Goal: Information Seeking & Learning: Find specific fact

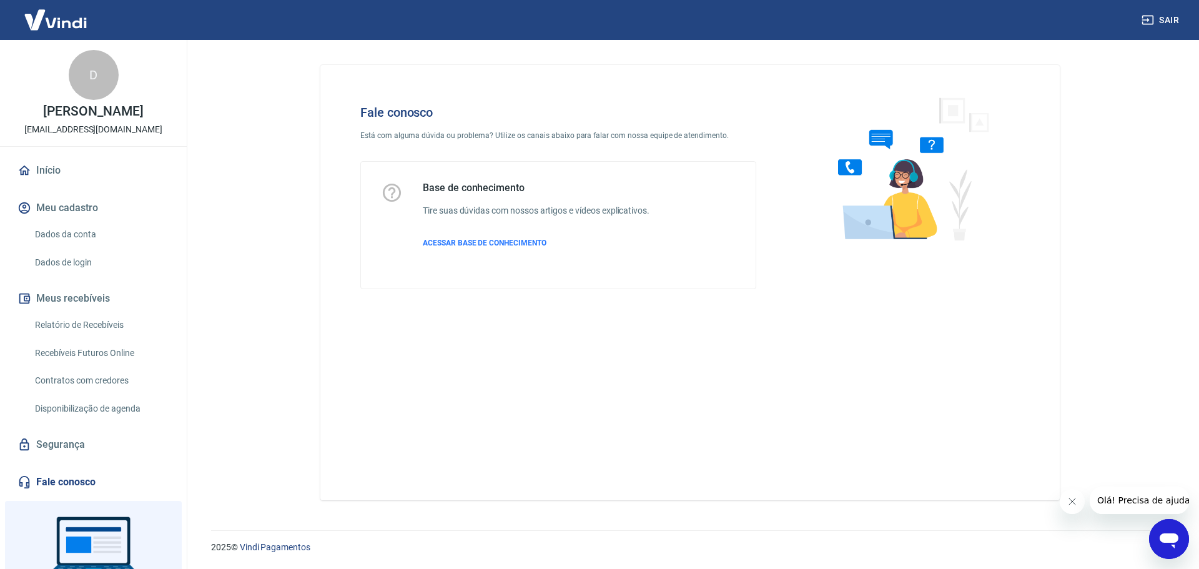
click at [1171, 537] on icon "Abrir janela de mensagens" at bounding box center [1169, 541] width 19 height 15
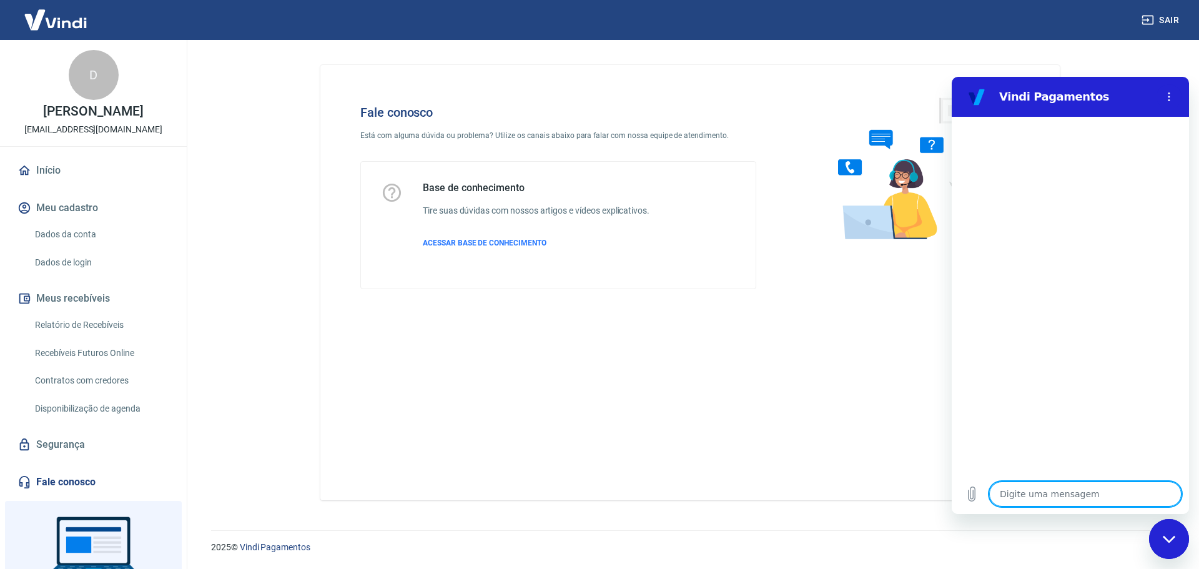
click at [1062, 488] on textarea at bounding box center [1086, 494] width 192 height 25
type textarea "b"
type textarea "x"
type textarea "bo"
type textarea "x"
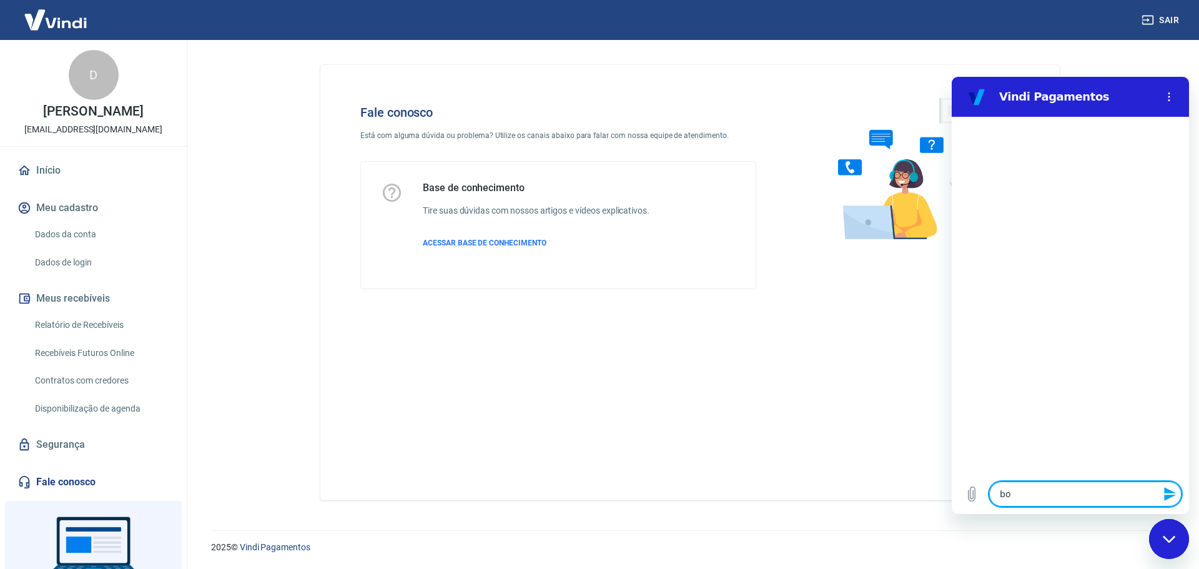
type textarea "bom"
type textarea "x"
type textarea "bom"
type textarea "x"
type textarea "bom d"
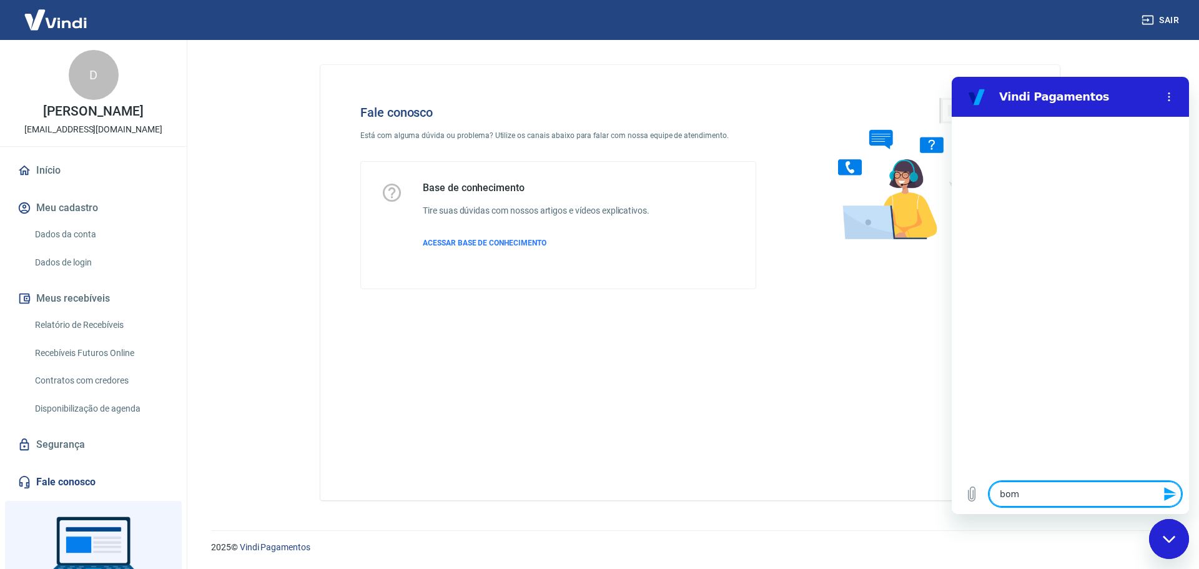
type textarea "x"
type textarea "bom di"
type textarea "x"
type textarea "bom dia"
type textarea "x"
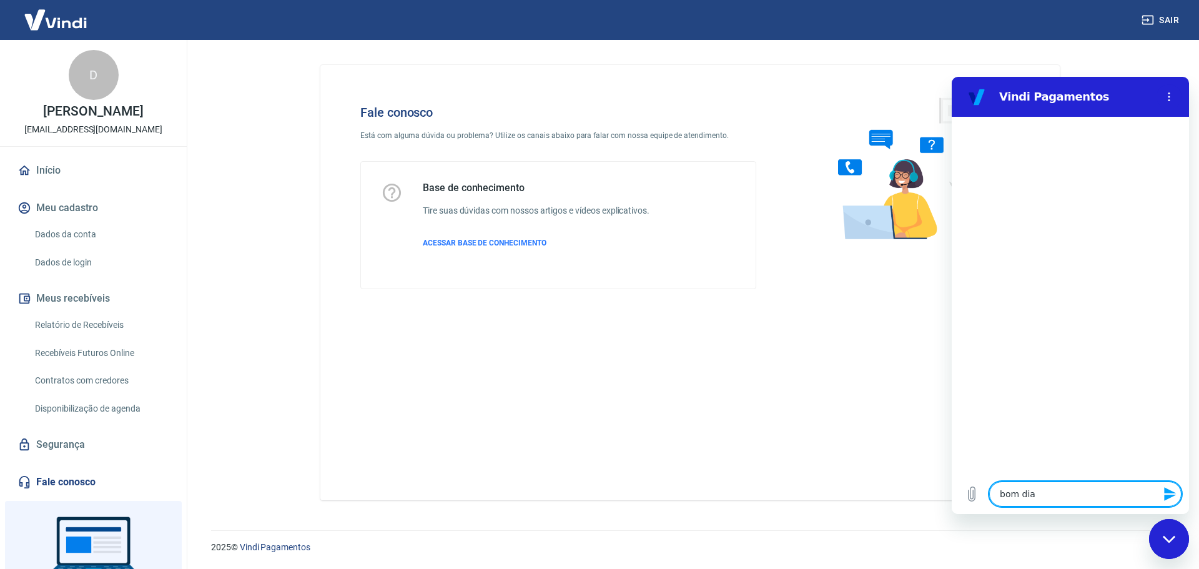
type textarea "bom dia,"
type textarea "x"
type textarea "bom dia,"
type textarea "x"
type textarea "bom dia, g"
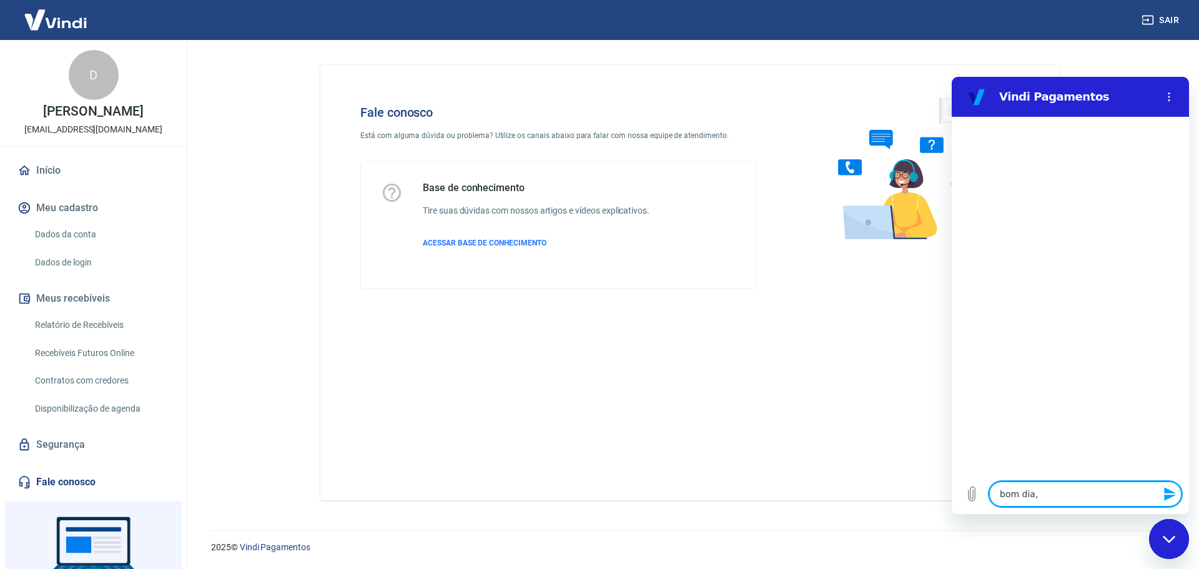
type textarea "x"
type textarea "bom dia, go"
type textarea "x"
type textarea "bom dia, gos"
type textarea "x"
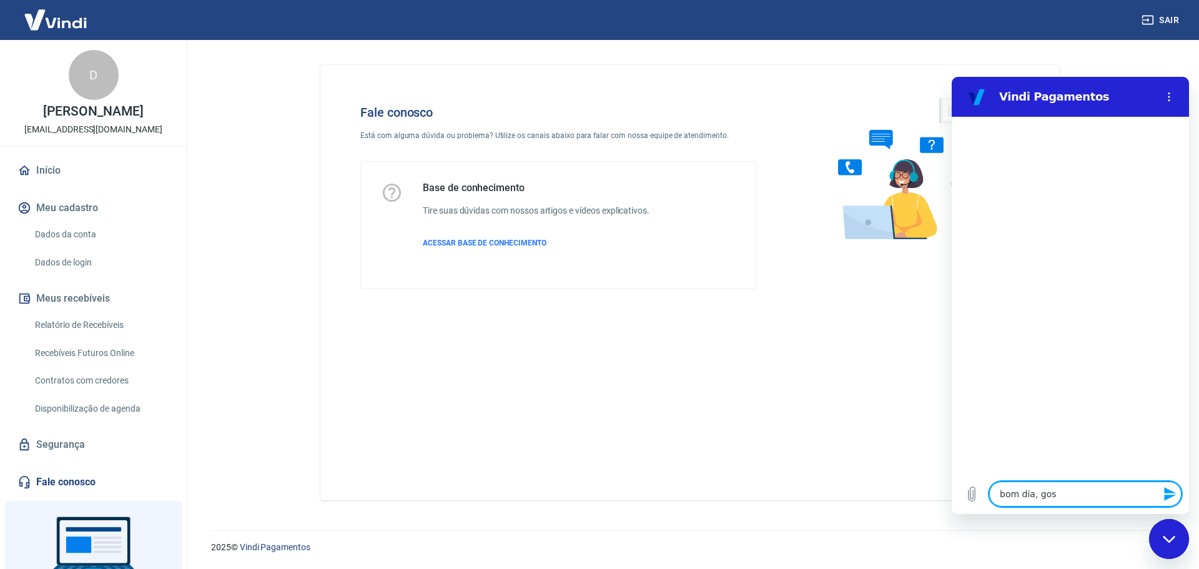
type textarea "bom dia, gost"
type textarea "x"
type textarea "bom dia, gostr"
type textarea "x"
type textarea "bom dia, gostra"
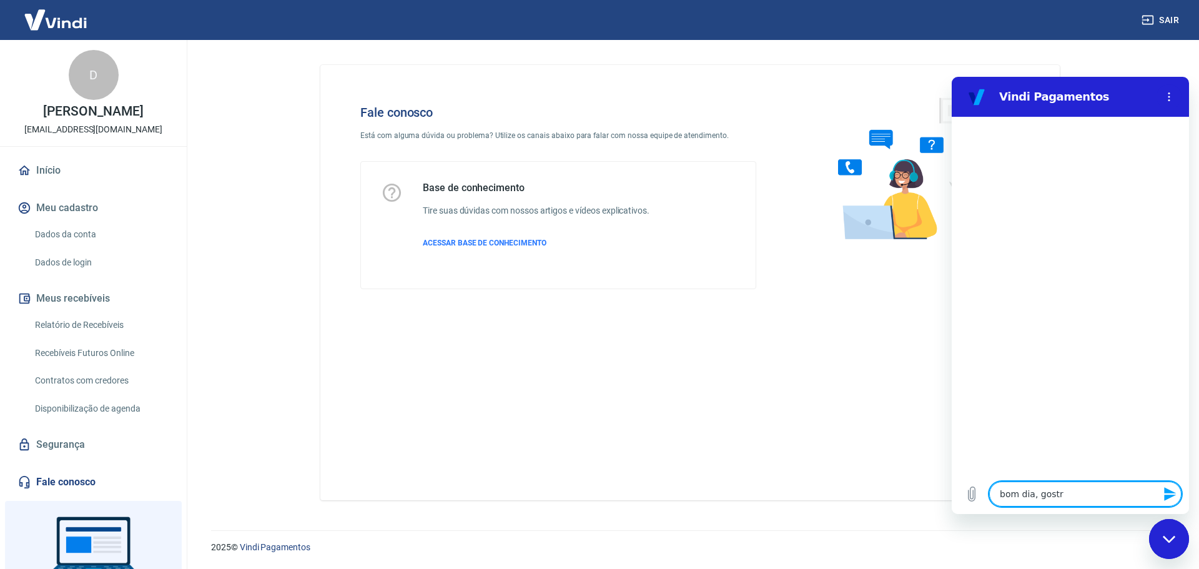
type textarea "x"
type textarea "bom dia, gostr"
type textarea "x"
type textarea "bom dia, gost"
type textarea "x"
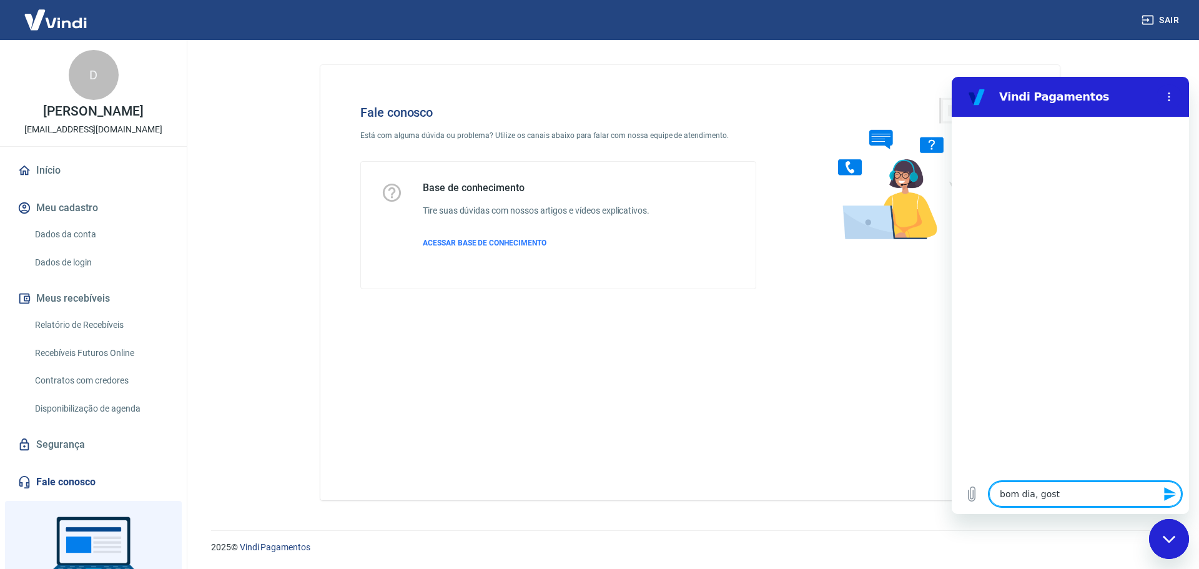
type textarea "bom dia, gosta"
type textarea "x"
type textarea "bom dia, gostar"
type textarea "x"
type textarea "bom dia, gostari"
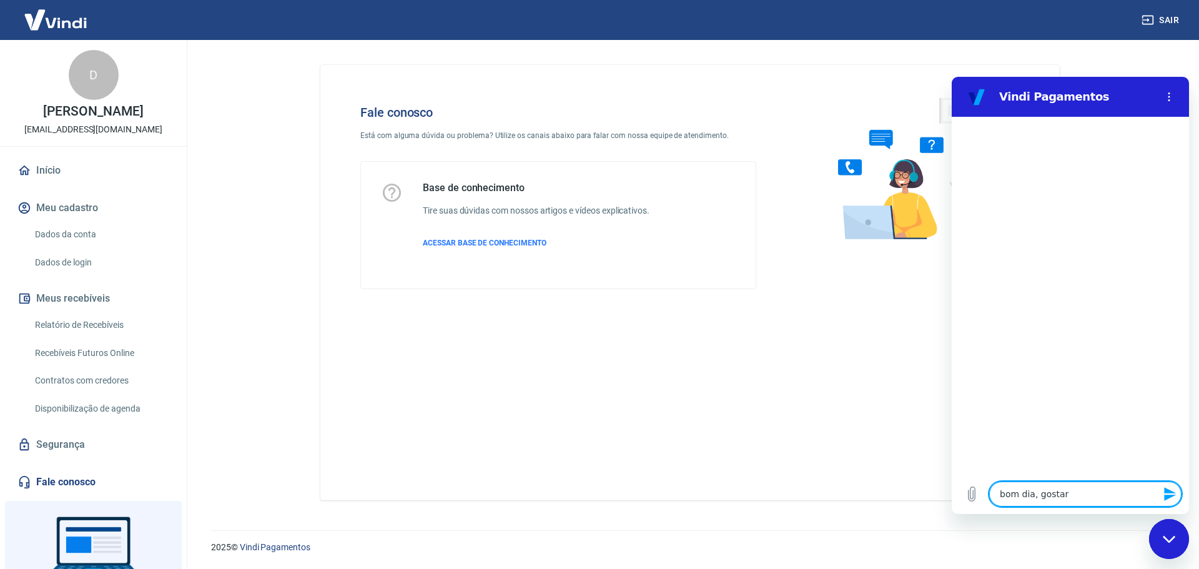
type textarea "x"
type textarea "bom dia, gostaria"
type textarea "x"
type textarea "bom dia, gostaria"
type textarea "x"
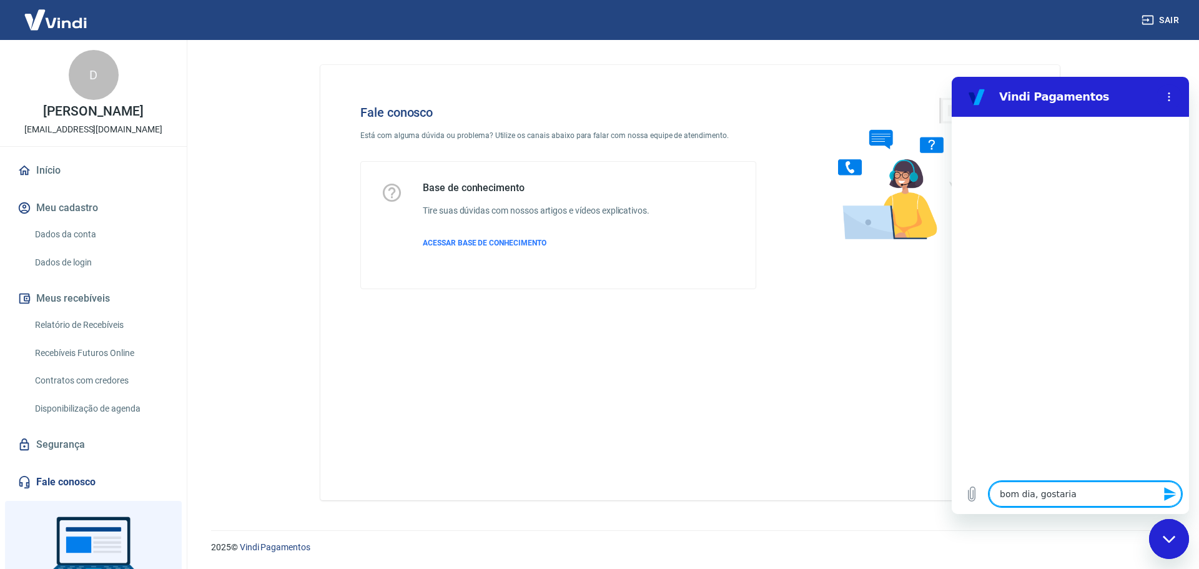
type textarea "bom dia, gostaria d"
type textarea "x"
type textarea "bom dia, gostaria de"
type textarea "x"
type textarea "bom dia, gostaria de"
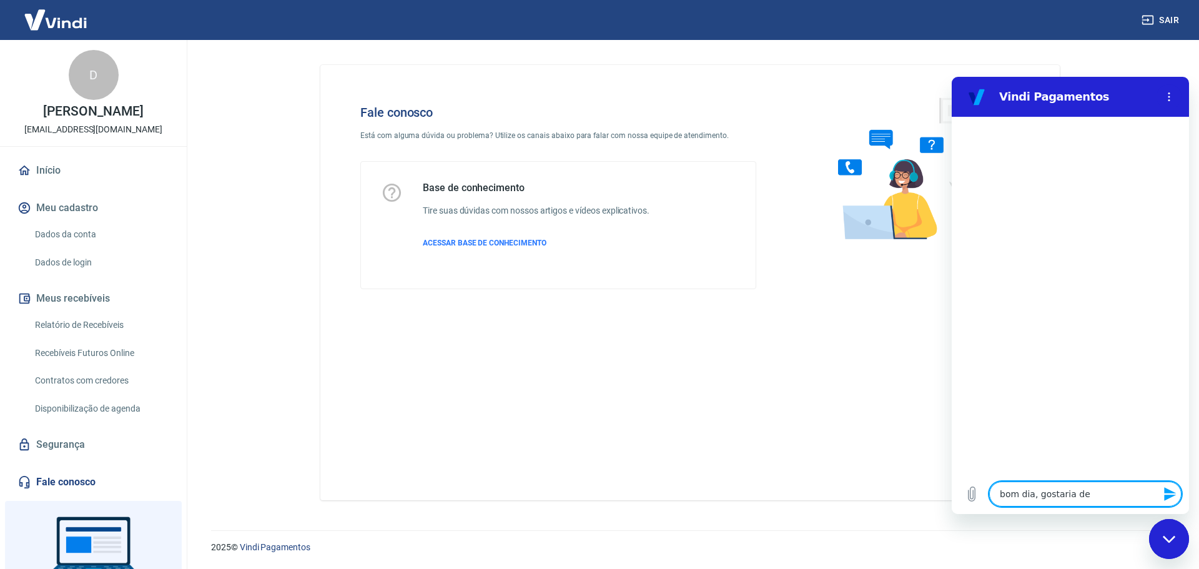
type textarea "x"
type textarea "bom dia, gostaria de s"
type textarea "x"
type textarea "bom dia, gostaria de sa"
type textarea "x"
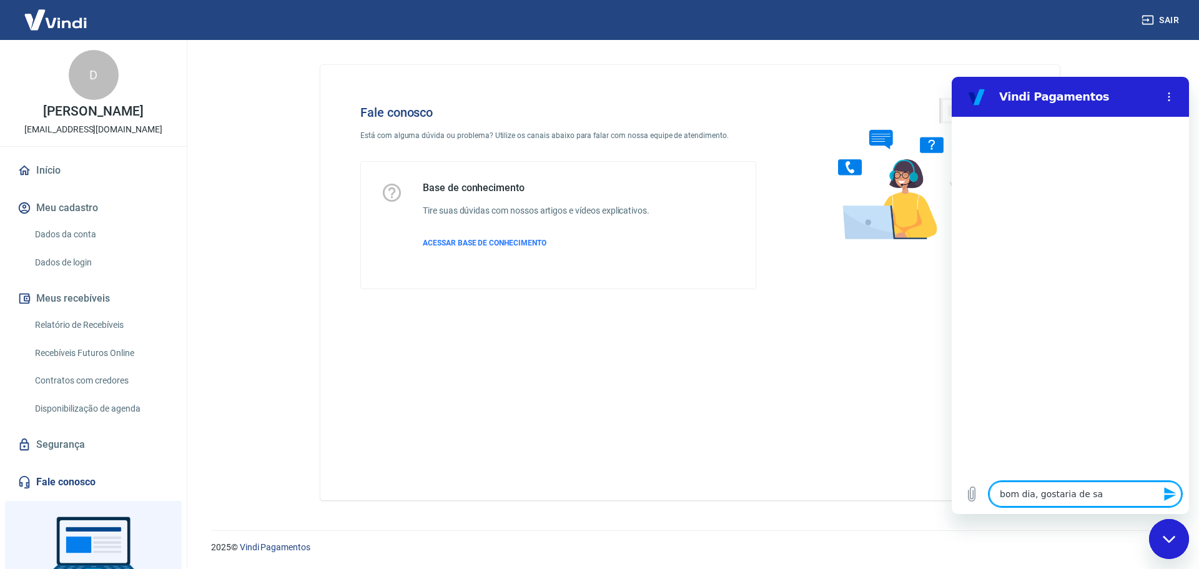
type textarea "bom dia, gostaria de sab"
type textarea "x"
type textarea "bom dia, gostaria de sabe"
type textarea "x"
type textarea "bom dia, gostaria de saber"
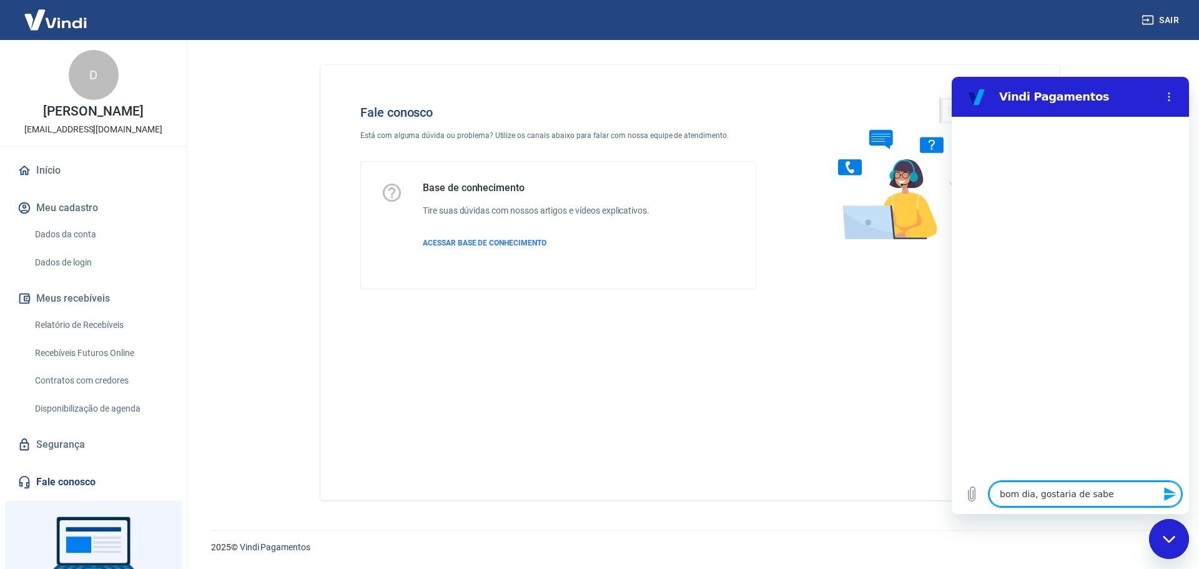
type textarea "x"
type textarea "bom dia, gostaria de saber"
type textarea "x"
type textarea "bom dia, gostaria de saber a"
type textarea "x"
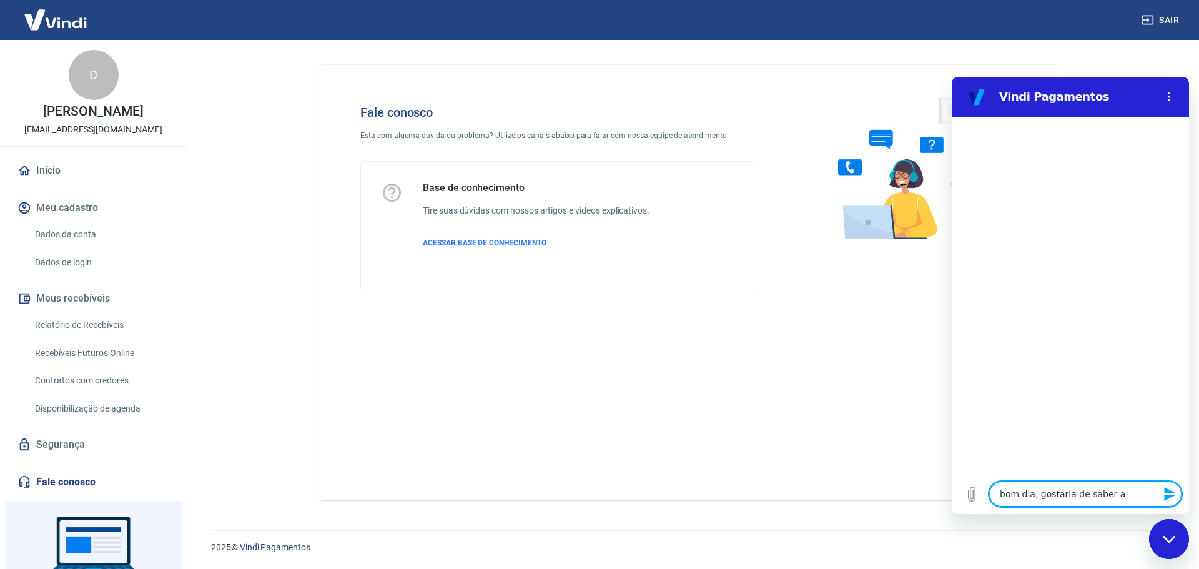
type textarea "bom dia, gostaria de saber as"
type textarea "x"
type textarea "bom dia, gostaria de saber as"
type textarea "x"
type textarea "bom dia, gostaria de saber as t"
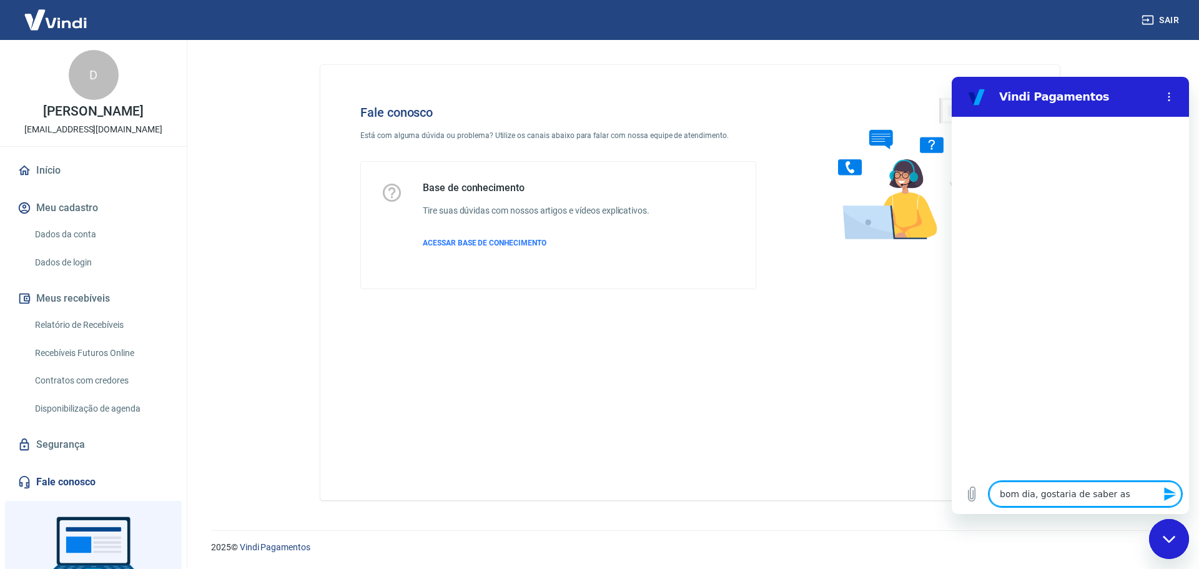
type textarea "x"
type textarea "bom dia, gostaria de saber as ta"
type textarea "x"
type textarea "bom dia, gostaria de saber as tax"
type textarea "x"
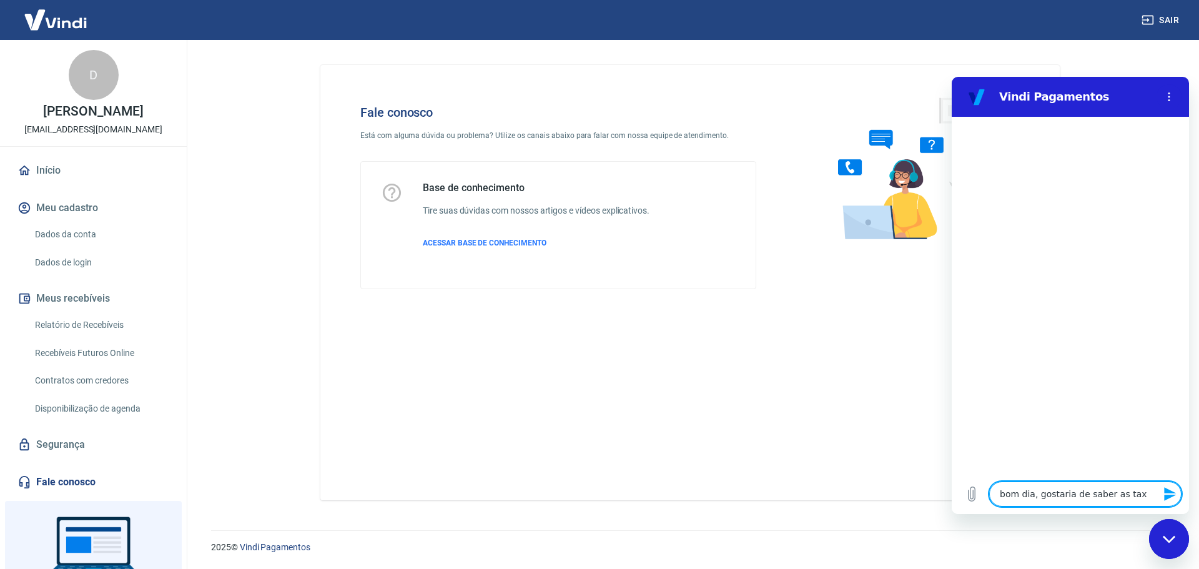
type textarea "bom dia, gostaria de saber as taxa"
type textarea "x"
type textarea "bom dia, gostaria de saber as taxas"
type textarea "x"
type textarea "bom dia, gostaria de saber as taxas"
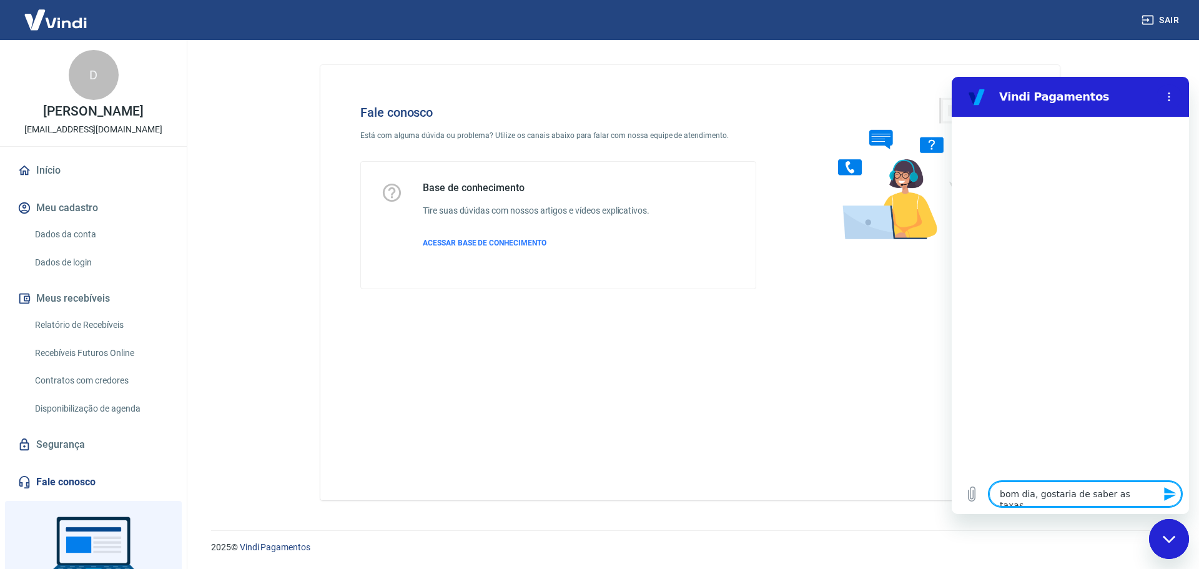
type textarea "x"
type textarea "bom dia, gostaria de saber as taxas d"
type textarea "x"
type textarea "bom dia, gostaria de saber as taxas de"
type textarea "x"
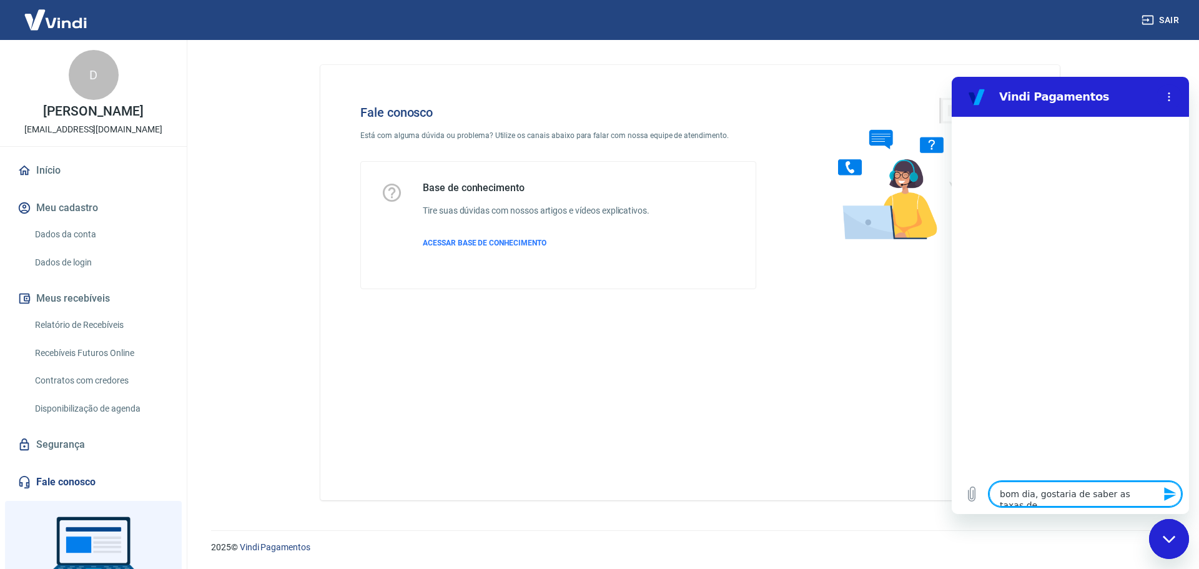
type textarea "bom dia, gostaria de saber as taxas de"
type textarea "x"
type textarea "bom dia, gostaria de saber as taxas de"
type textarea "x"
type textarea "bom dia, gostaria de saber as taxas d"
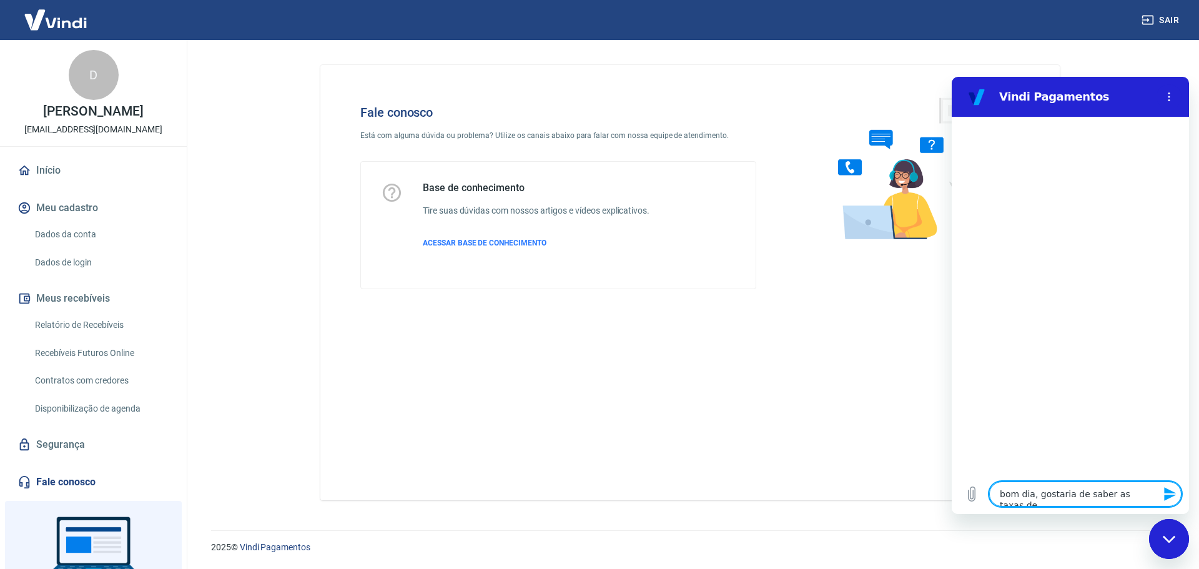
type textarea "x"
type textarea "bom dia, gostaria de saber as taxas"
type textarea "x"
type textarea "bom dia, gostaria de saber as taxas e"
type textarea "x"
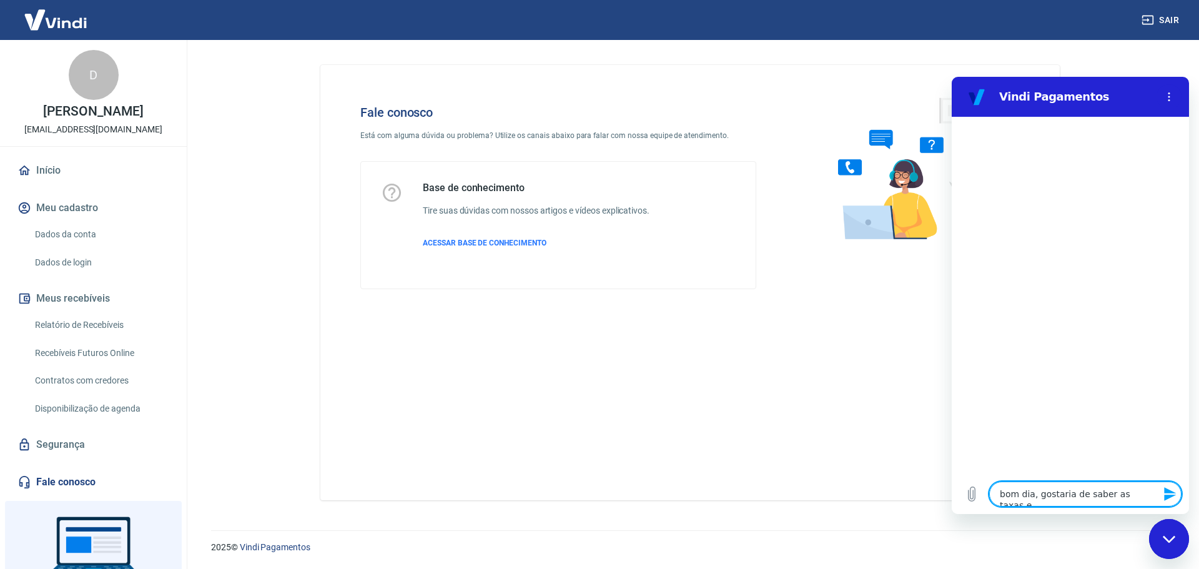
type textarea "bom dia, gostaria de saber as taxas e"
type textarea "x"
type textarea "bom dia, gostaria de saber as taxas e b"
type textarea "x"
type textarea "bom dia, gostaria de saber as taxas e be"
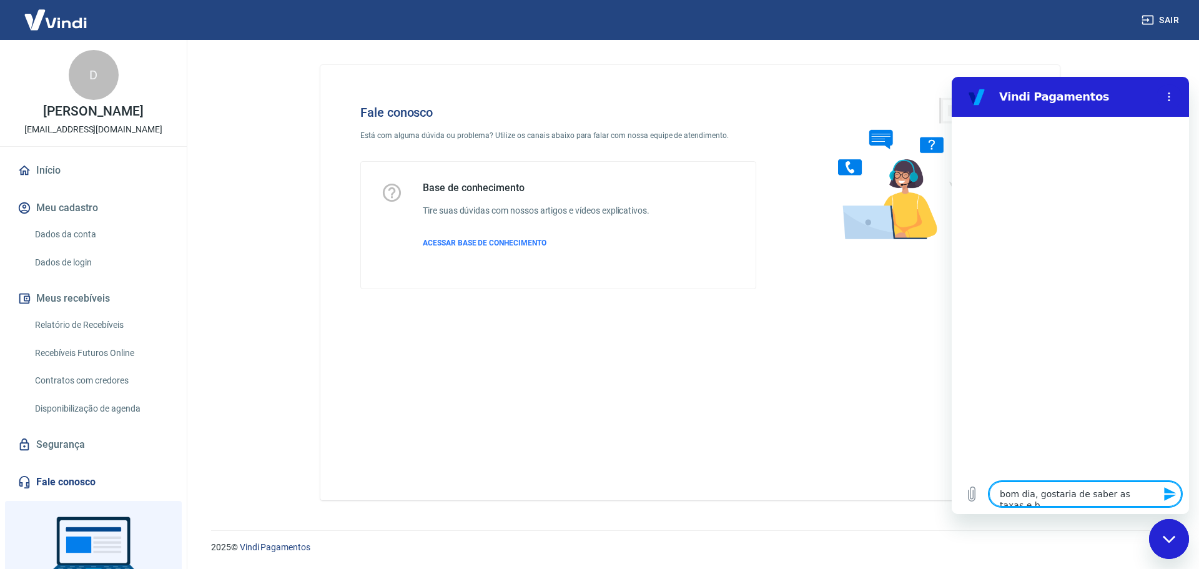
type textarea "x"
type textarea "bom dia, gostaria de saber as taxas e ben"
type textarea "x"
type textarea "bom dia, gostaria de saber as taxas e bene"
type textarea "x"
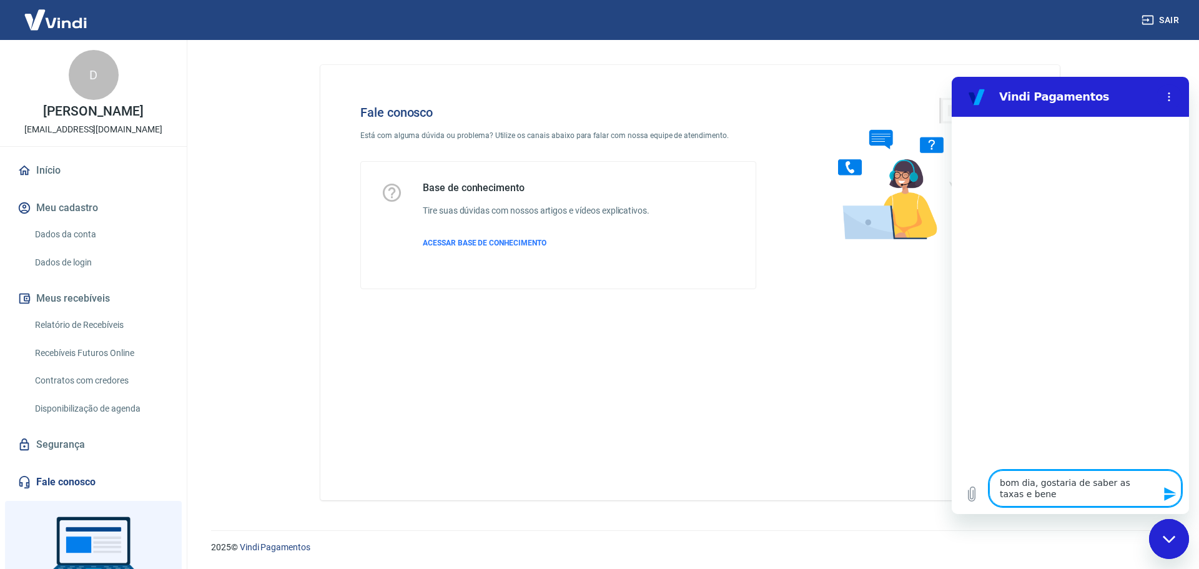
type textarea "bom dia, gostaria de saber as taxas e benef"
type textarea "x"
type textarea "bom dia, gostaria de saber as taxas e benefí"
type textarea "x"
type textarea "bom dia, gostaria de saber as taxas e benefíc"
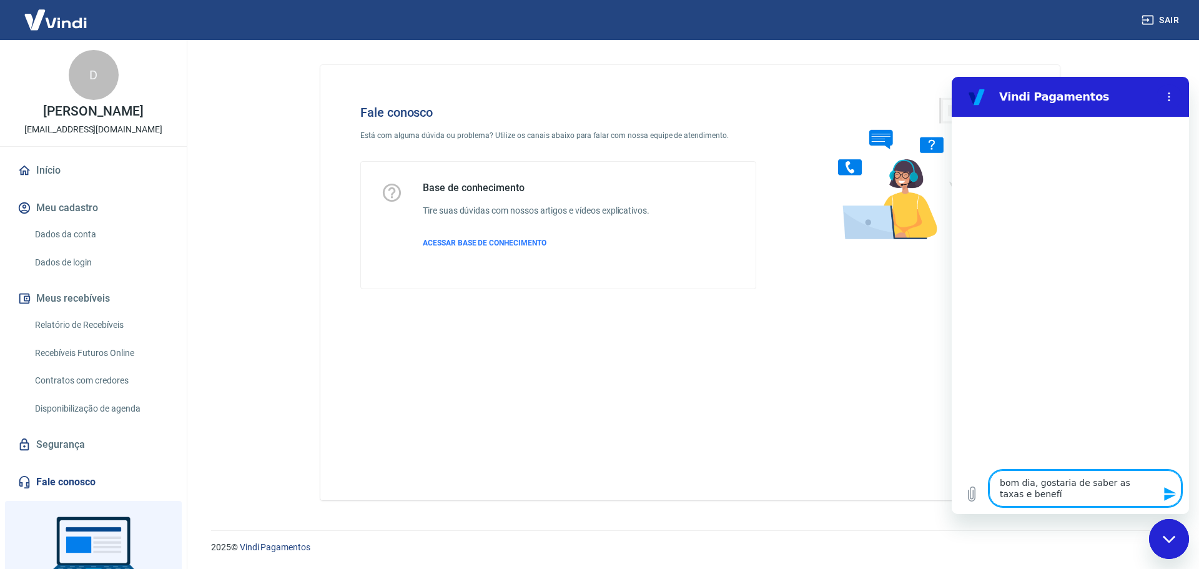
type textarea "x"
type textarea "bom dia, gostaria de saber as taxas e benefíci"
type textarea "x"
type textarea "bom dia, gostaria de saber as taxas e benefício"
type textarea "x"
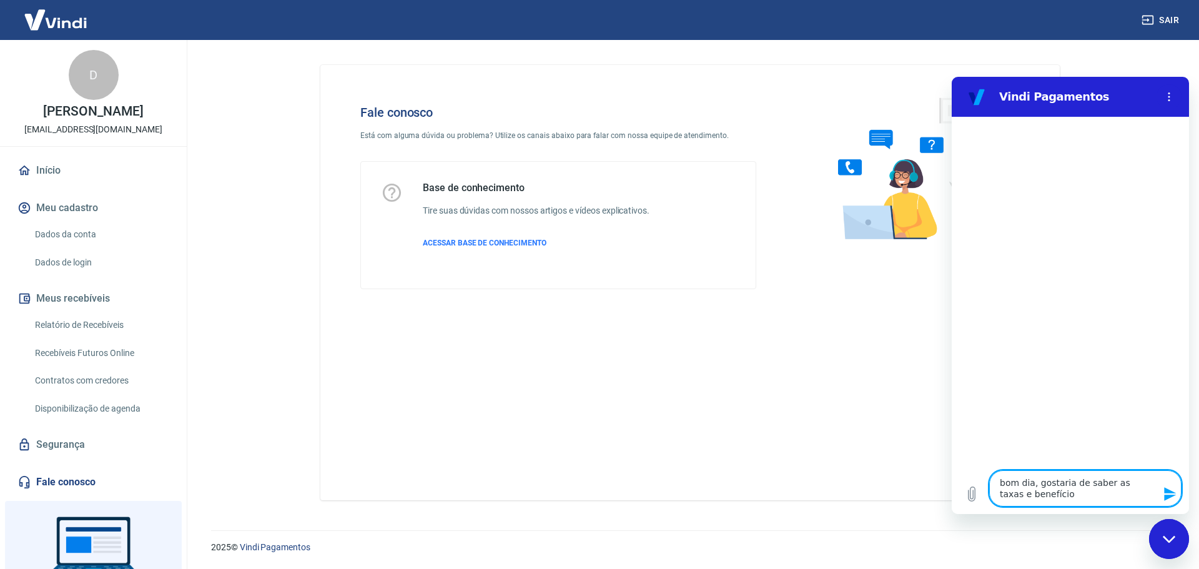
type textarea "bom dia, gostaria de saber as taxas e benefícios"
type textarea "x"
type textarea "bom dia, gostaria de saber as taxas e benefícios"
type textarea "x"
type textarea "bom dia, gostaria de saber as taxas e benefícios d"
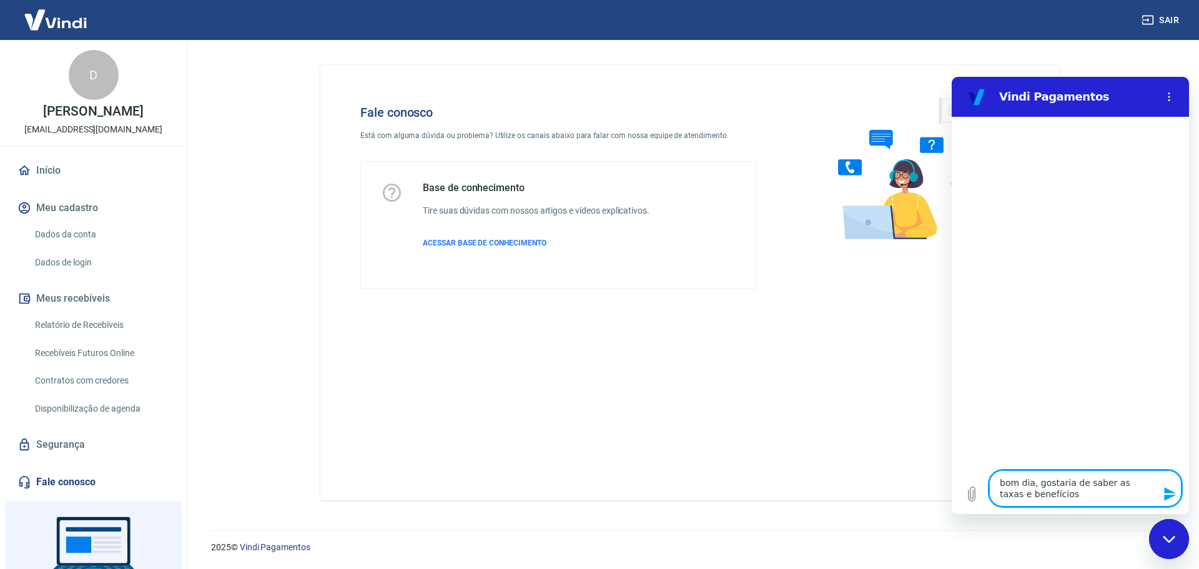
type textarea "x"
type textarea "bom dia, gostaria de saber as taxas e benefícios de"
type textarea "x"
type textarea "bom dia, gostaria de saber as taxas e benefícios de"
type textarea "x"
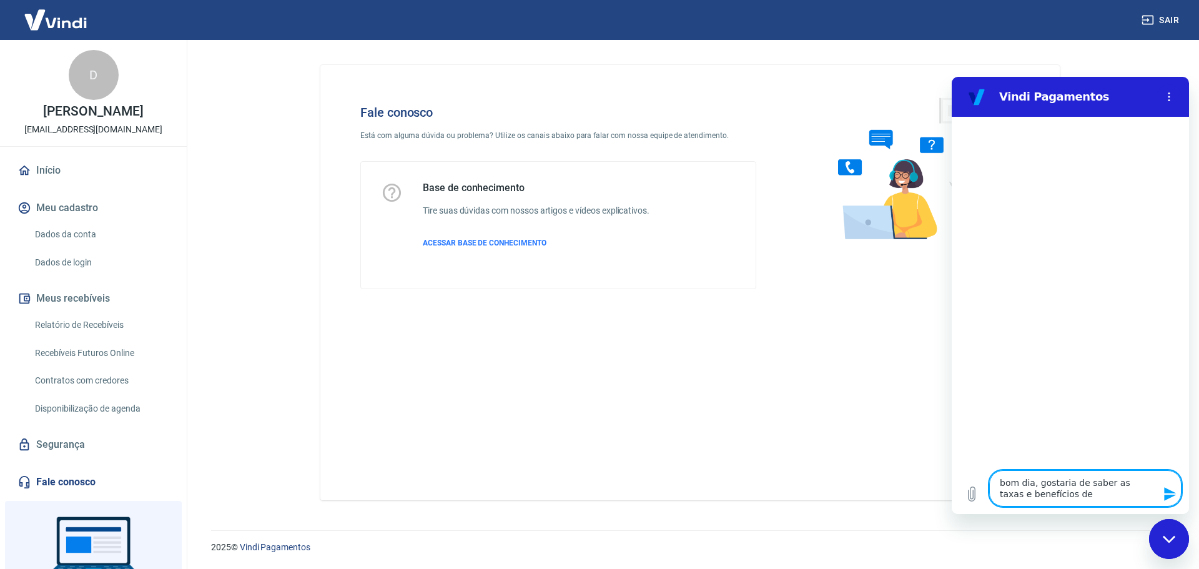
type textarea "bom dia, gostaria de saber as taxas e benefícios de u"
type textarea "x"
type textarea "bom dia, gostaria de saber as taxas e benefícios de ut"
type textarea "x"
type textarea "bom dia, gostaria de saber as taxas e benefícios de uti"
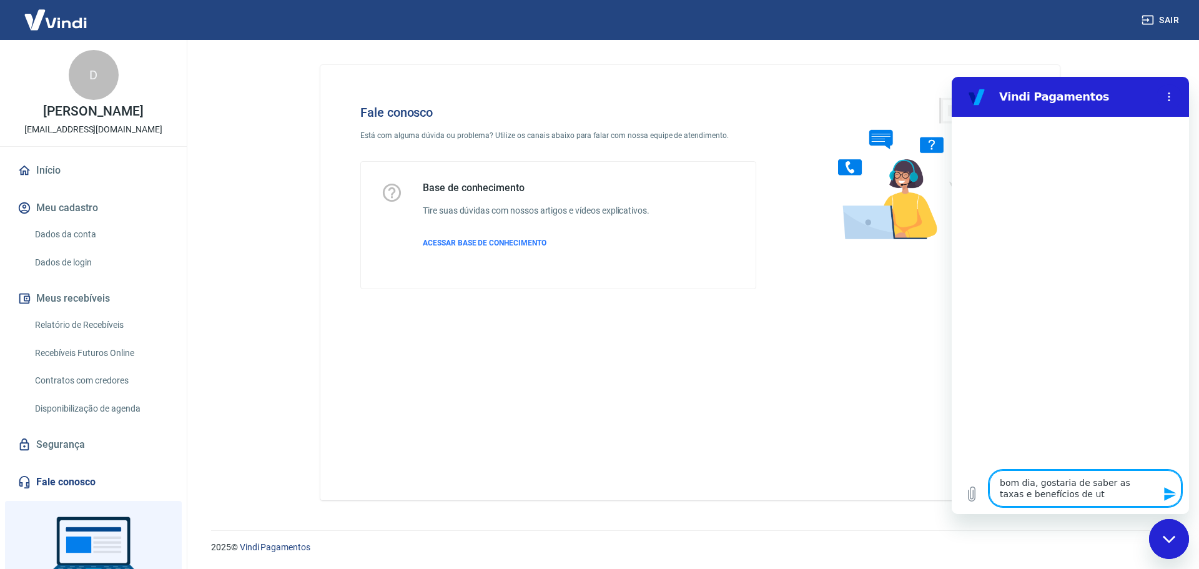
type textarea "x"
type textarea "bom dia, gostaria de saber as taxas e benefícios de util"
type textarea "x"
type textarea "bom dia, gostaria de saber as taxas e benefícios de utili"
type textarea "x"
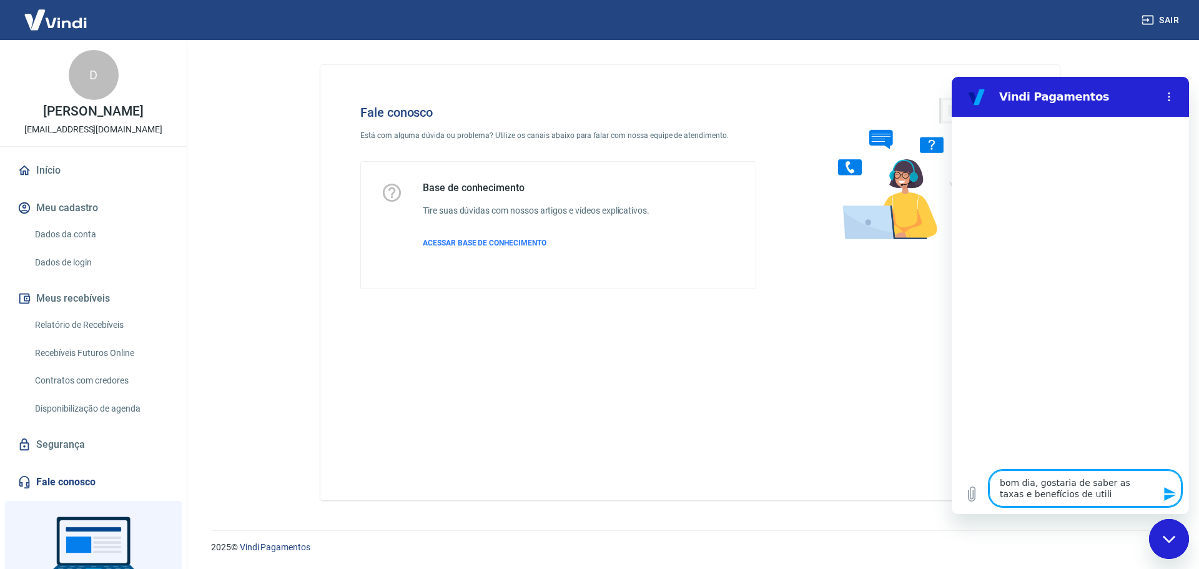
type textarea "bom dia, gostaria de saber as taxas e benefícios de utiliz"
type textarea "x"
type textarea "bom dia, gostaria de saber as taxas e benefícios de utiliza"
type textarea "x"
type textarea "bom dia, gostaria de saber as taxas e benefícios de utilizar"
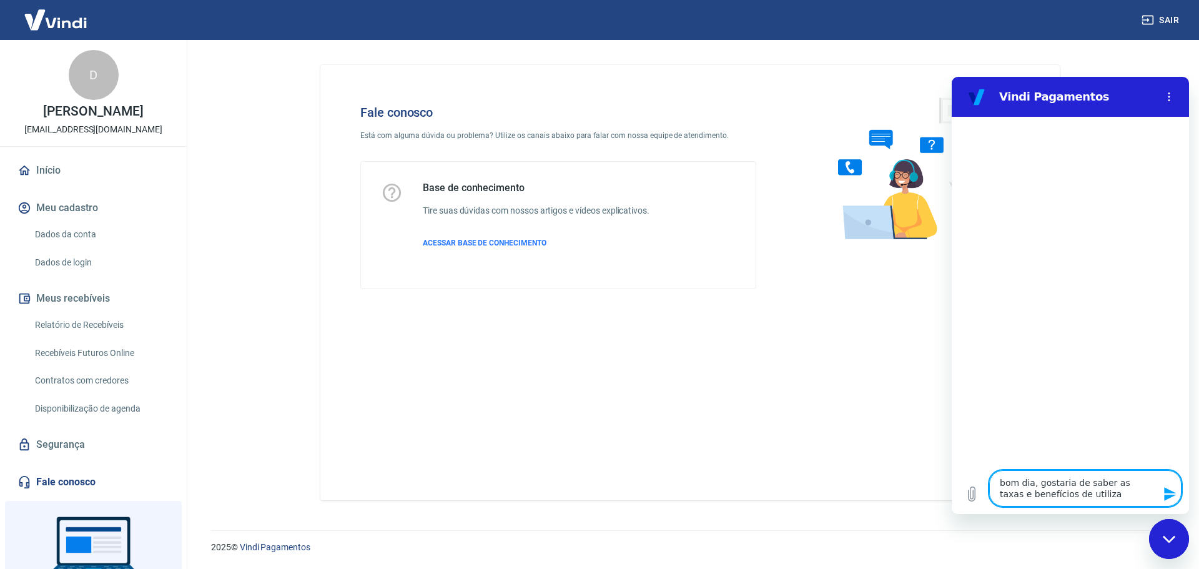
type textarea "x"
type textarea "bom dia, gostaria de saber as taxas e benefícios de utilizar"
type textarea "x"
type textarea "bom dia, gostaria de saber as taxas e benefícios de utilizar a"
type textarea "x"
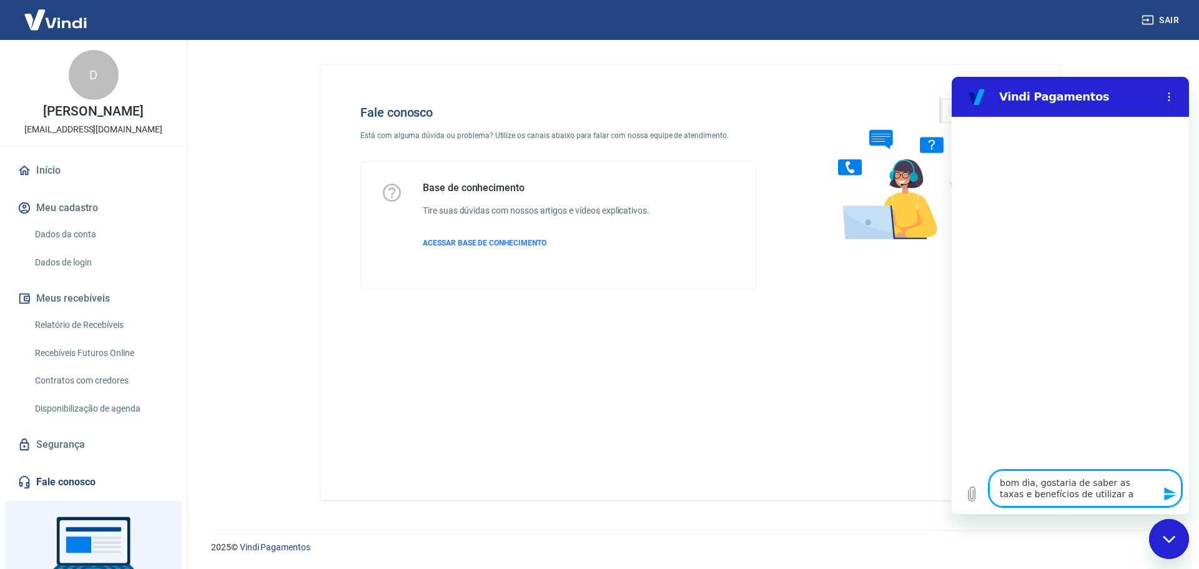
type textarea "bom dia, gostaria de saber as taxas e benefícios de utilizar a"
type textarea "x"
type textarea "bom dia, gostaria de saber as taxas e benefícios de utilizar a"
type textarea "x"
type textarea "bom dia, gostaria de saber as taxas e benefícios de utilizar"
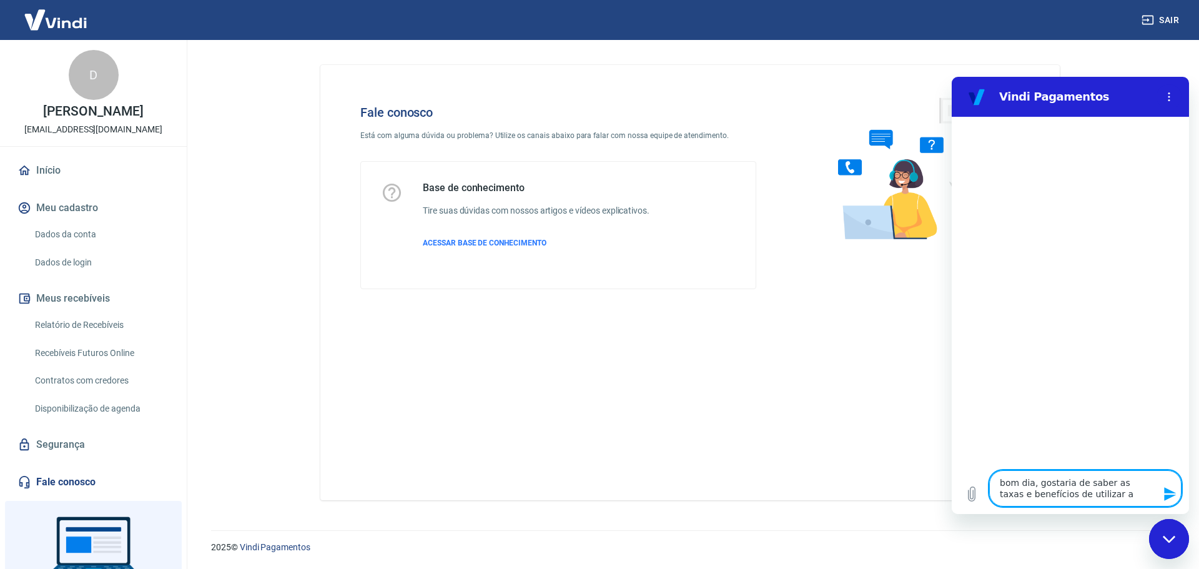
type textarea "x"
type textarea "bom dia, gostaria de saber as taxas e benefícios de utilizar a"
type textarea "x"
type textarea "bom dia, gostaria de saber as taxas e benefícios de utilizar a"
type textarea "x"
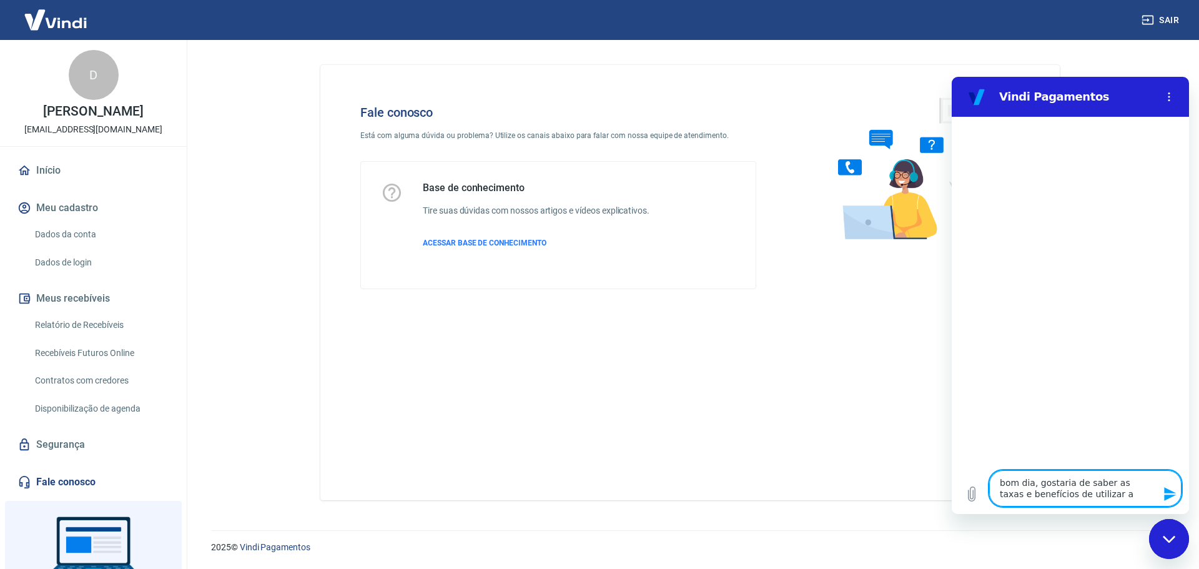
type textarea "bom dia, gostaria de saber as taxas e benefícios de utilizar a v"
type textarea "x"
type textarea "bom dia, gostaria de saber as taxas e benefícios de utilizar a vi"
type textarea "x"
type textarea "bom dia, gostaria de saber as taxas e benefícios de utilizar a vin"
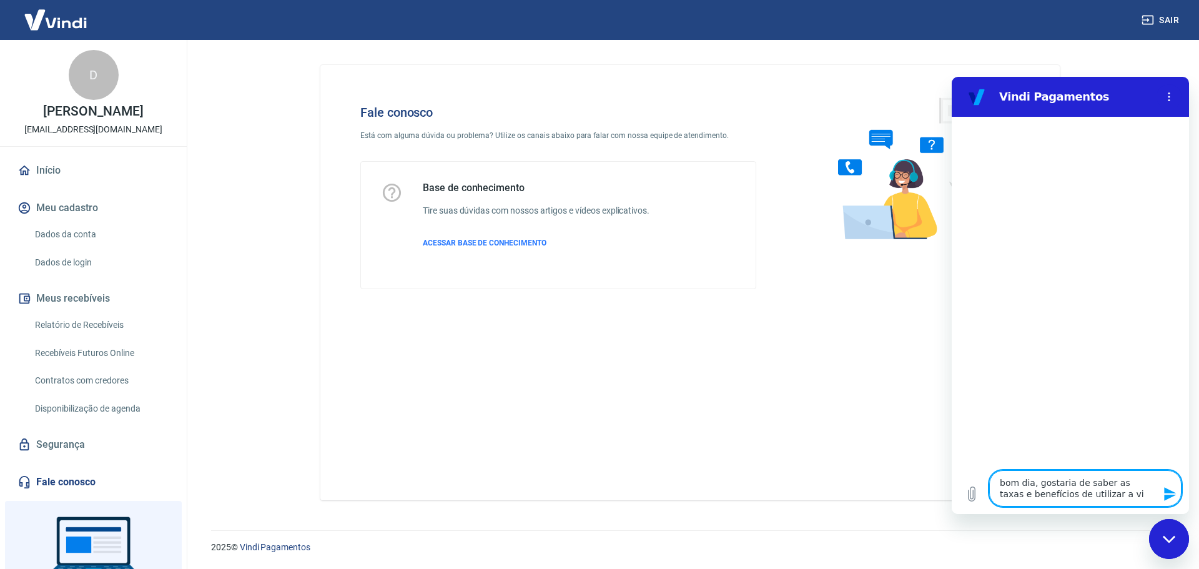
type textarea "x"
type textarea "bom dia, gostaria de saber as taxas e benefícios de utilizar a vind"
type textarea "x"
type textarea "bom dia, gostaria de saber as taxas e benefícios de utilizar a vindi"
type textarea "x"
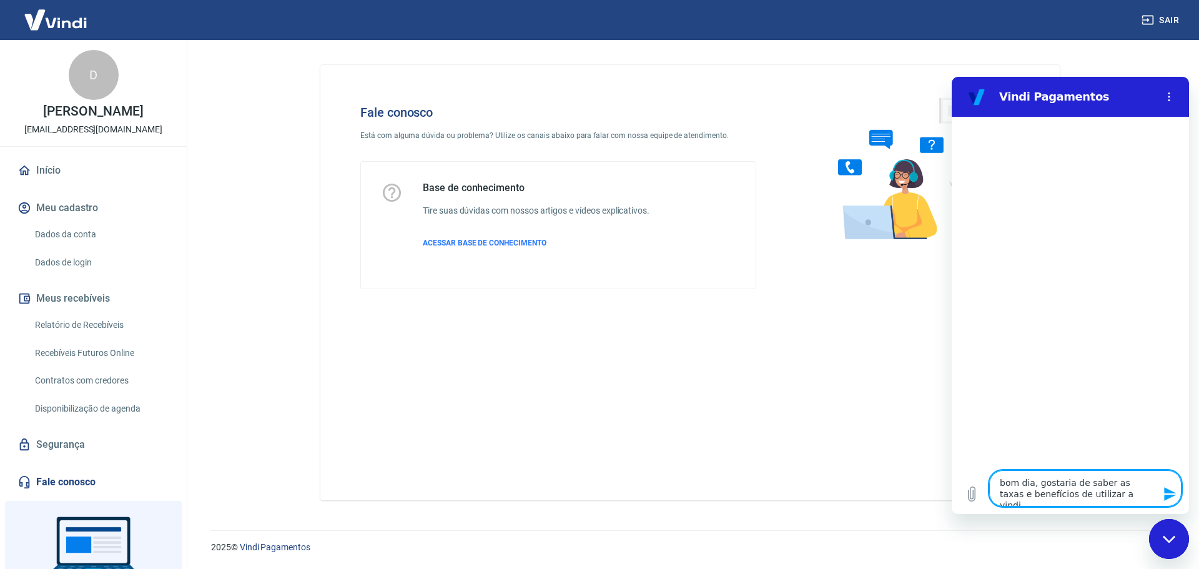
type textarea "bom dia, gostaria de saber as taxas e benefícios de utilizar a vindi"
type textarea "x"
type textarea "bom dia, gostaria de saber as taxas e benefícios de utilizar a vindi c"
type textarea "x"
type textarea "bom dia, gostaria de saber as taxas e benefícios de utilizar a vindi co"
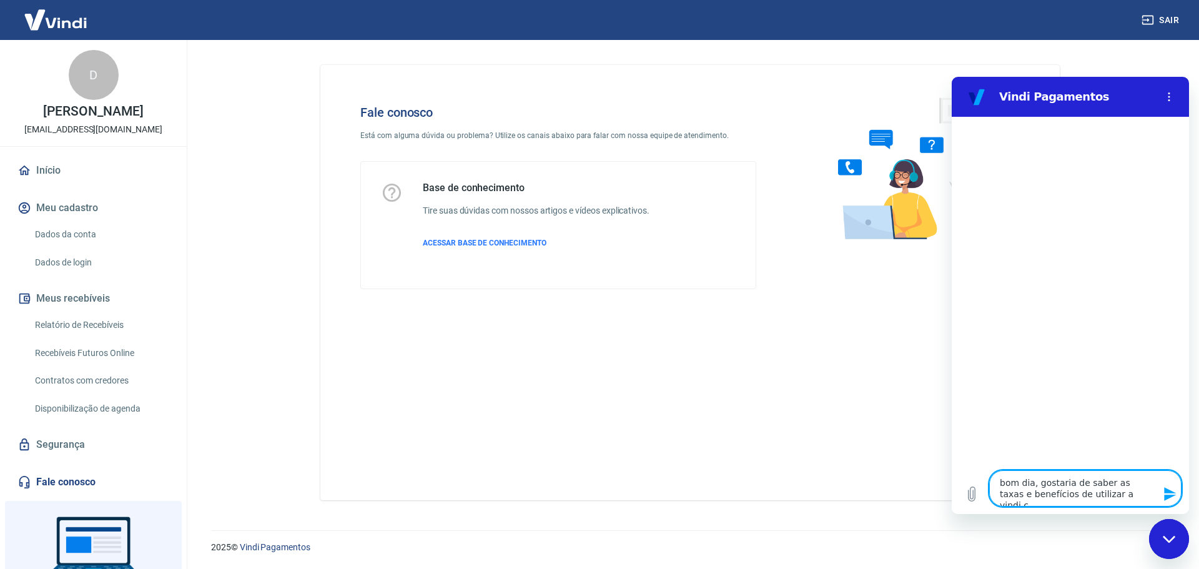
type textarea "x"
type textarea "bom dia, gostaria de saber as taxas e benefícios de utilizar a vindi com"
type textarea "x"
type textarea "bom dia, gostaria de saber as taxas e benefícios de utilizar a vindi como"
type textarea "x"
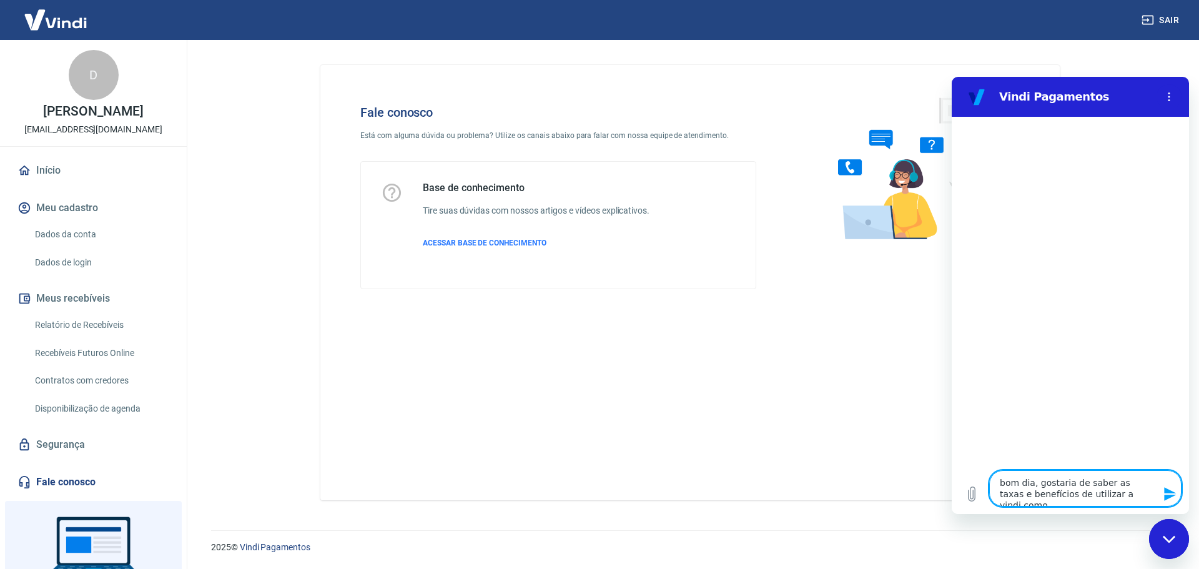
type textarea "bom dia, gostaria de saber as taxas e benefícios de utilizar a vindi como"
type textarea "x"
type textarea "bom dia, gostaria de saber as taxas e benefícios de utilizar a vindi como v"
type textarea "x"
type textarea "bom dia, gostaria de saber as taxas e benefícios de utilizar a vindi como ve"
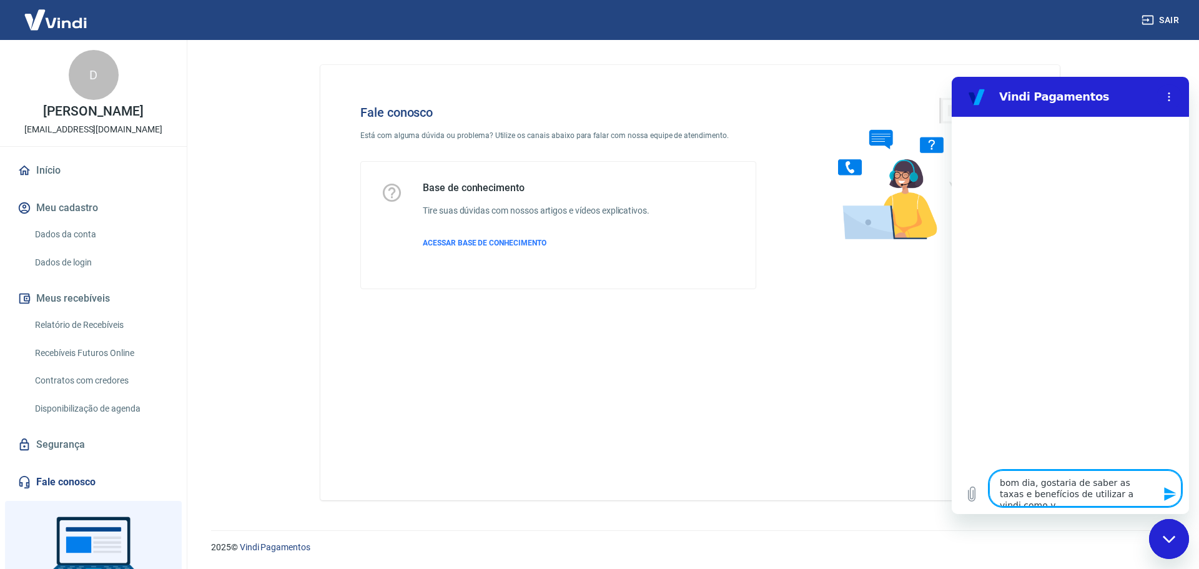
type textarea "x"
type textarea "bom dia, gostaria de saber as taxas e benefícios de utilizar a vindi como v"
type textarea "x"
type textarea "bom dia, gostaria de saber as taxas e benefícios de utilizar a vindi como"
type textarea "x"
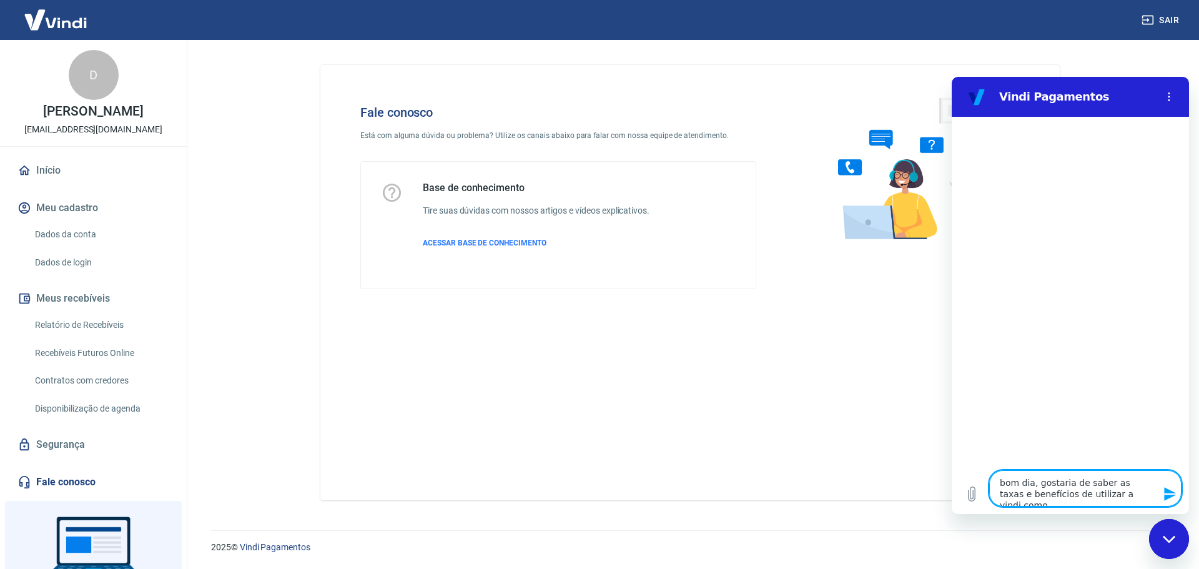
click at [1137, 495] on textarea "bom dia, gostaria de saber as taxas e benefícios de utilizar a vindi como" at bounding box center [1086, 488] width 192 height 36
type textarea "bom dia, gostaria de saber as taxas e benefícios de utilizar a vindi como o"
type textarea "x"
type textarea "bom dia, gostaria de saber as taxas e benefícios de utilizar a vindi como op"
type textarea "x"
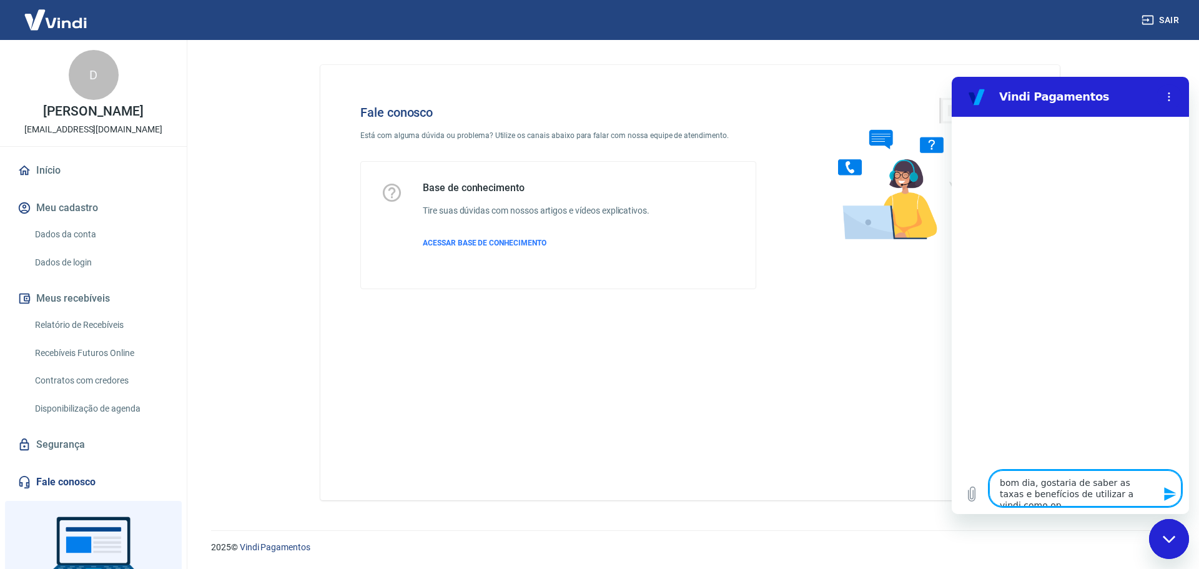
type textarea "bom dia, gostaria de saber as taxas e benefícios de utilizar a vindi como ope"
type textarea "x"
type textarea "bom dia, gostaria de saber as taxas e benefícios de utilizar a vindi como oper"
type textarea "x"
type textarea "bom dia, gostaria de saber as taxas e benefícios de utilizar a vindi como opera"
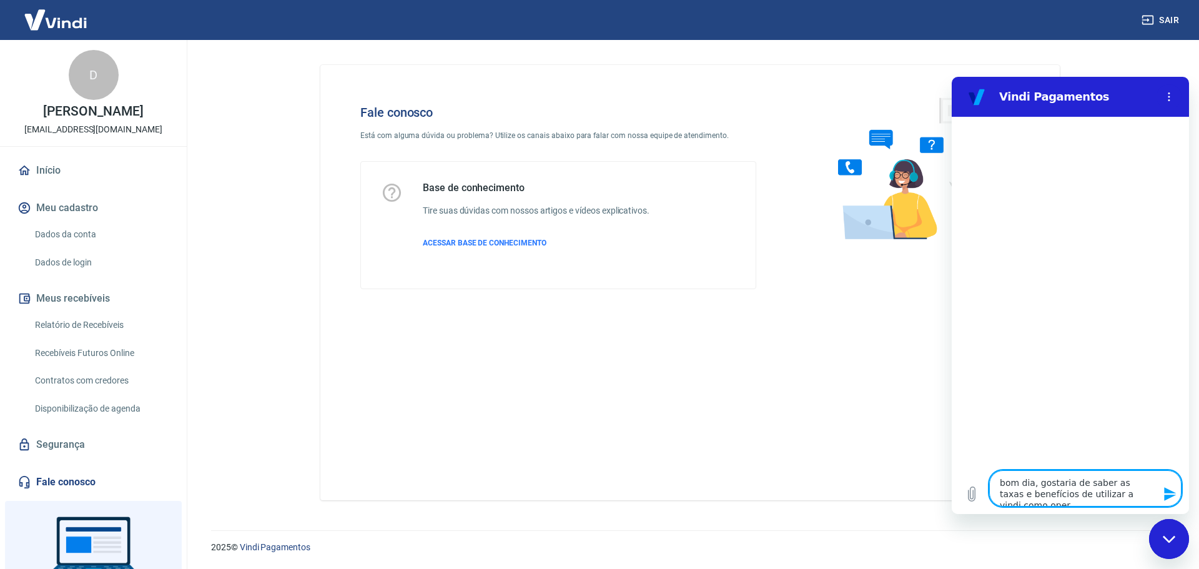
type textarea "x"
type textarea "bom dia, gostaria de saber as taxas e benefícios de utilizar a vindi como operad"
type textarea "x"
type textarea "bom dia, gostaria de saber as taxas e benefícios de utilizar a vindi como opera…"
type textarea "x"
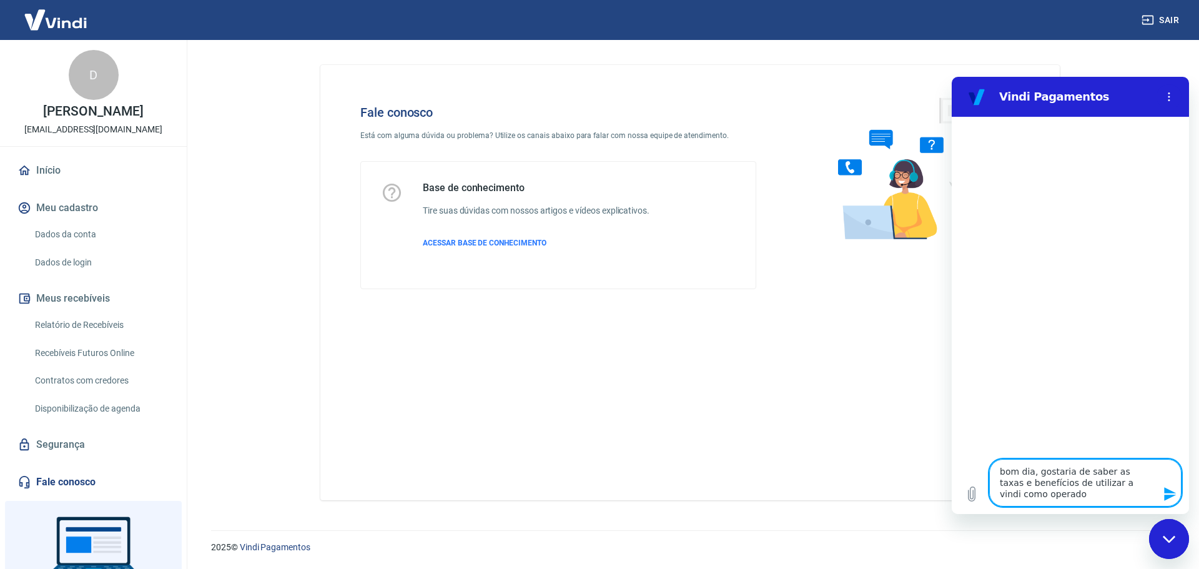
type textarea "bom dia, gostaria de saber as taxas e benefícios de utilizar a vindi como opera…"
type textarea "x"
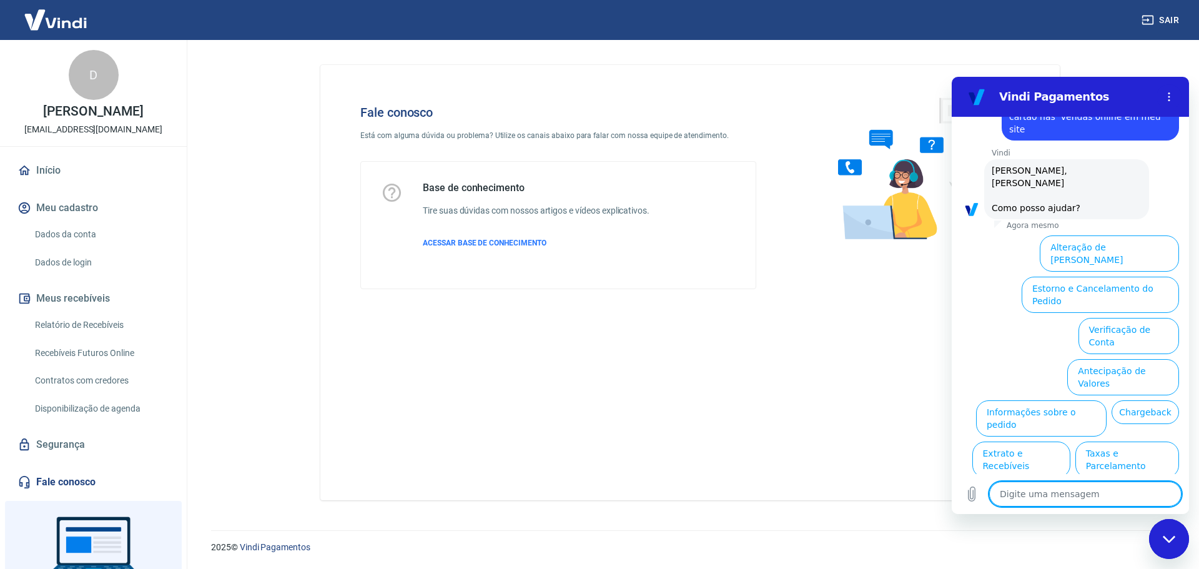
scroll to position [79, 0]
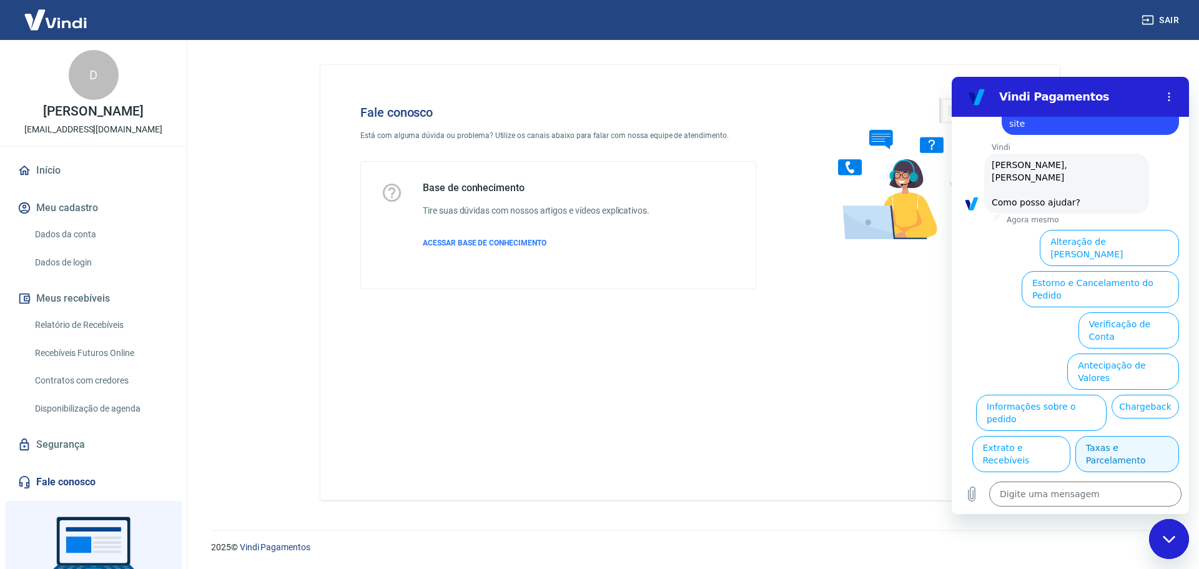
click at [1123, 436] on button "Taxas e Parcelamento" at bounding box center [1128, 454] width 104 height 36
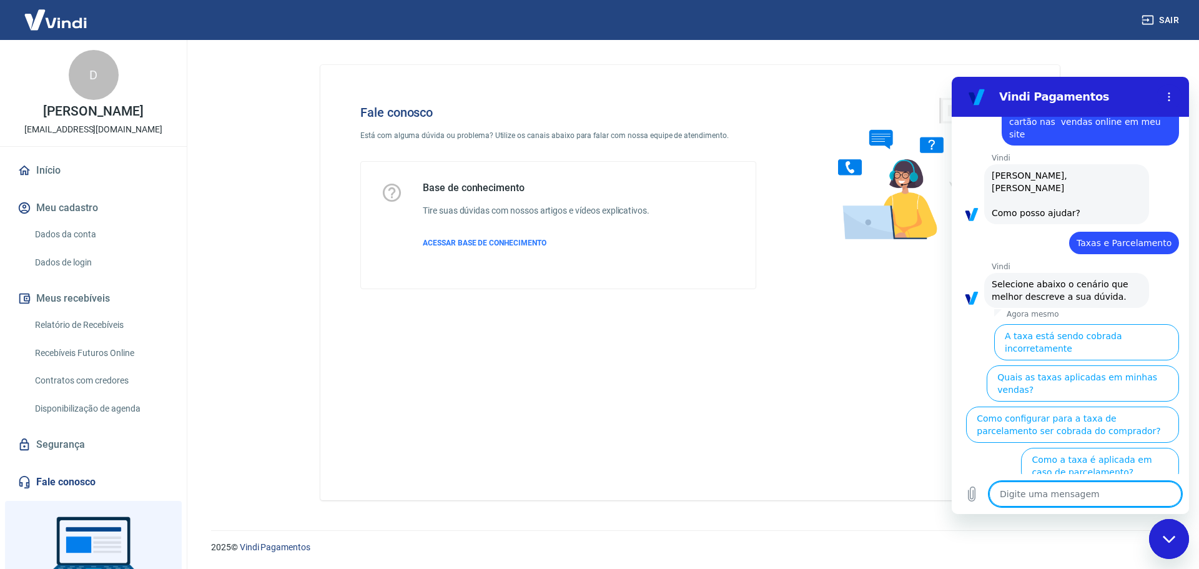
scroll to position [73, 0]
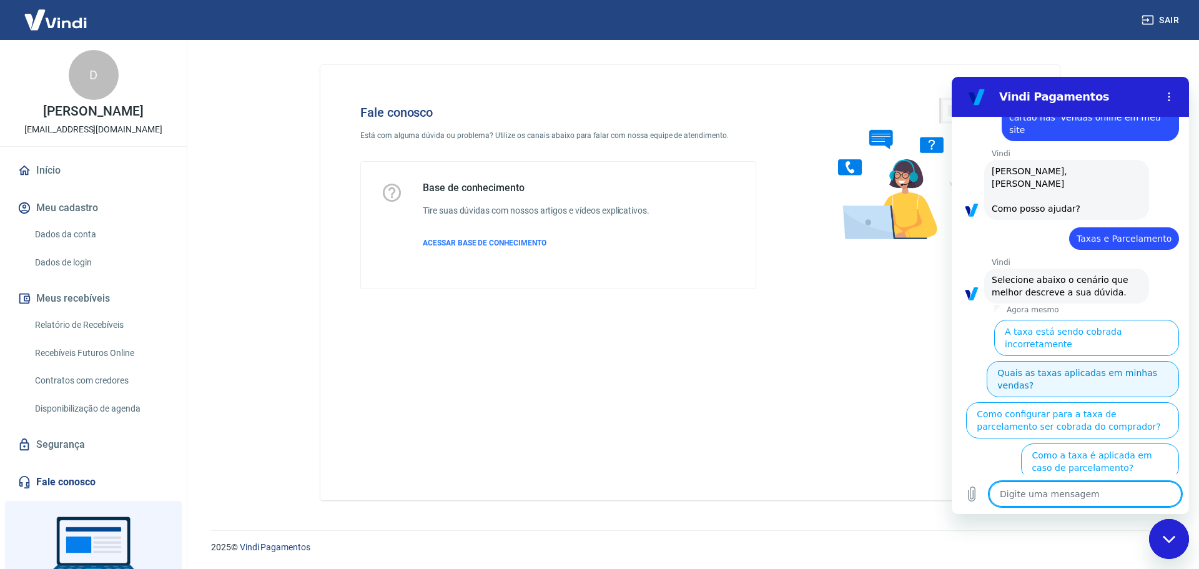
click at [1086, 361] on button "Quais as taxas aplicadas em minhas vendas?" at bounding box center [1083, 379] width 192 height 36
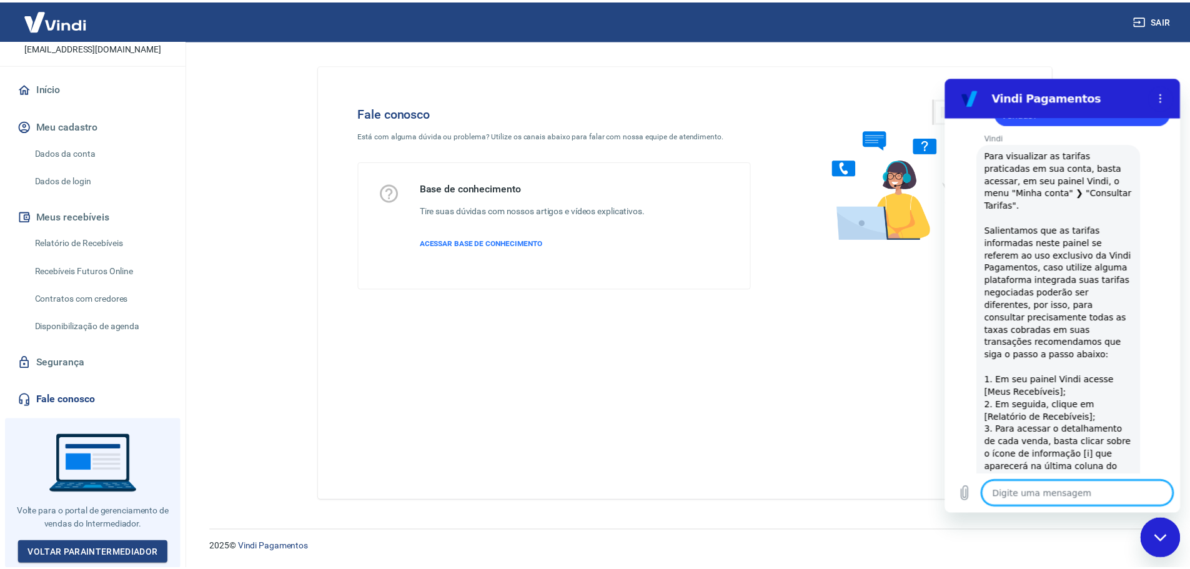
scroll to position [0, 0]
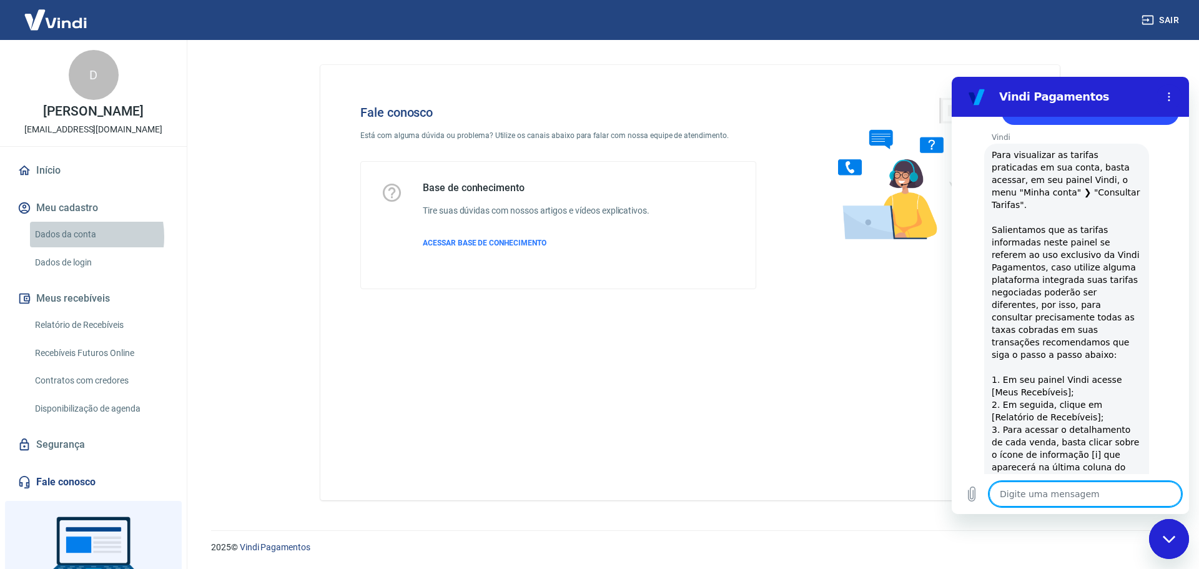
click at [66, 247] on link "Dados da conta" at bounding box center [101, 235] width 142 height 26
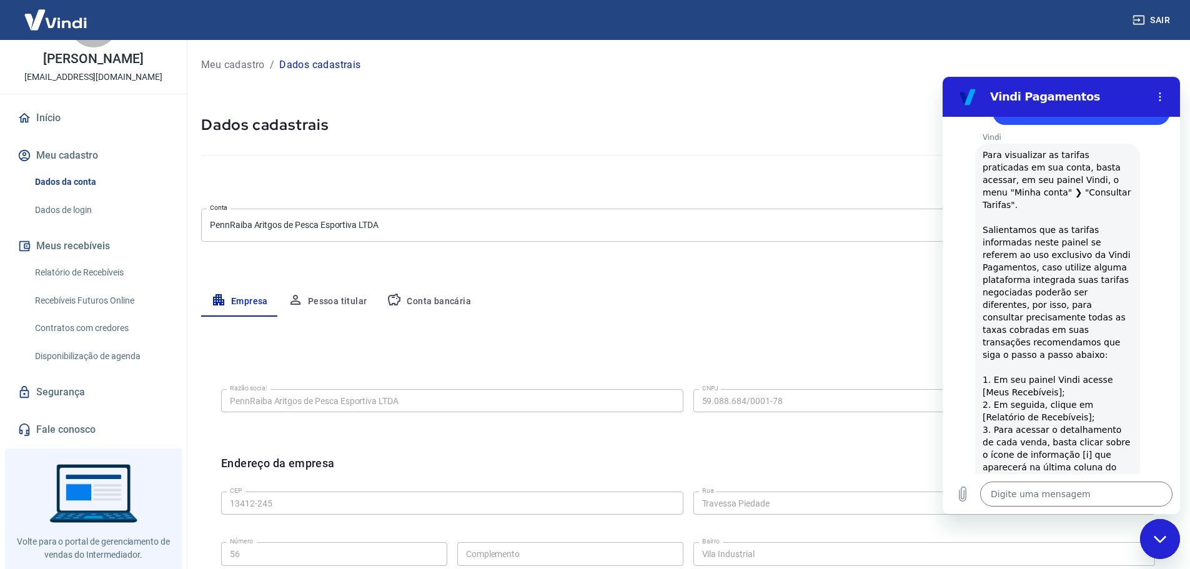
scroll to position [91, 0]
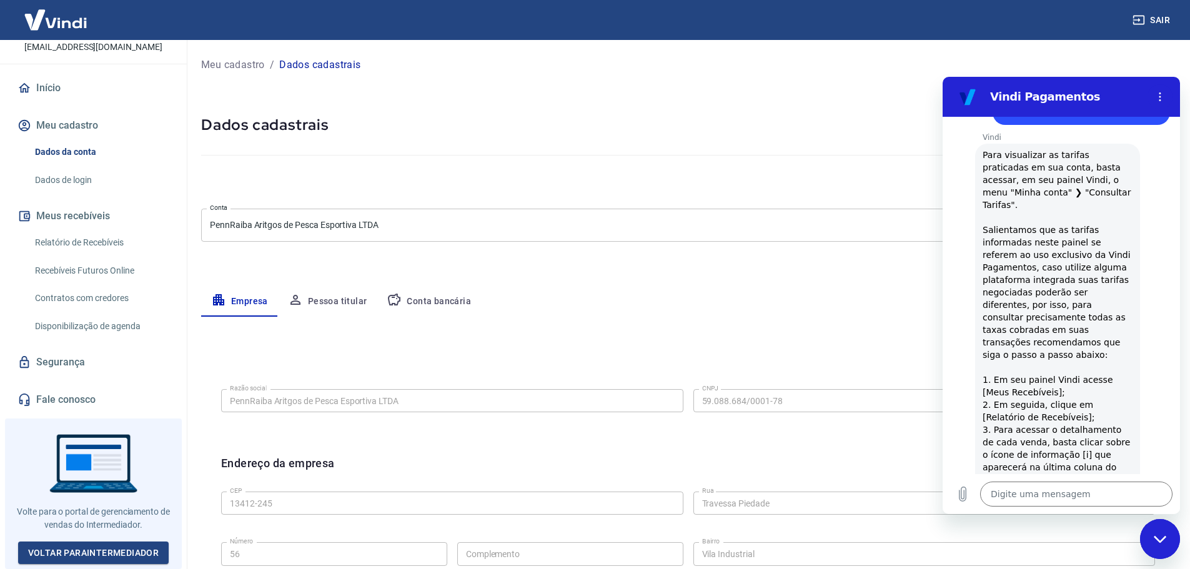
click at [70, 295] on link "Contratos com credores" at bounding box center [101, 298] width 142 height 26
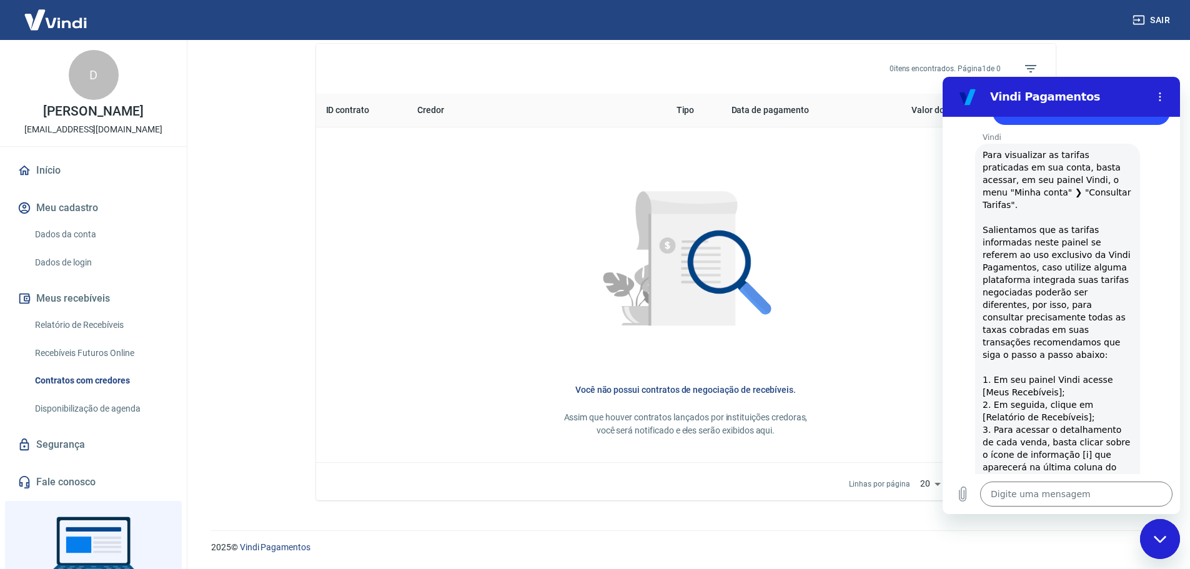
click at [77, 222] on button "Meu cadastro" at bounding box center [93, 207] width 157 height 27
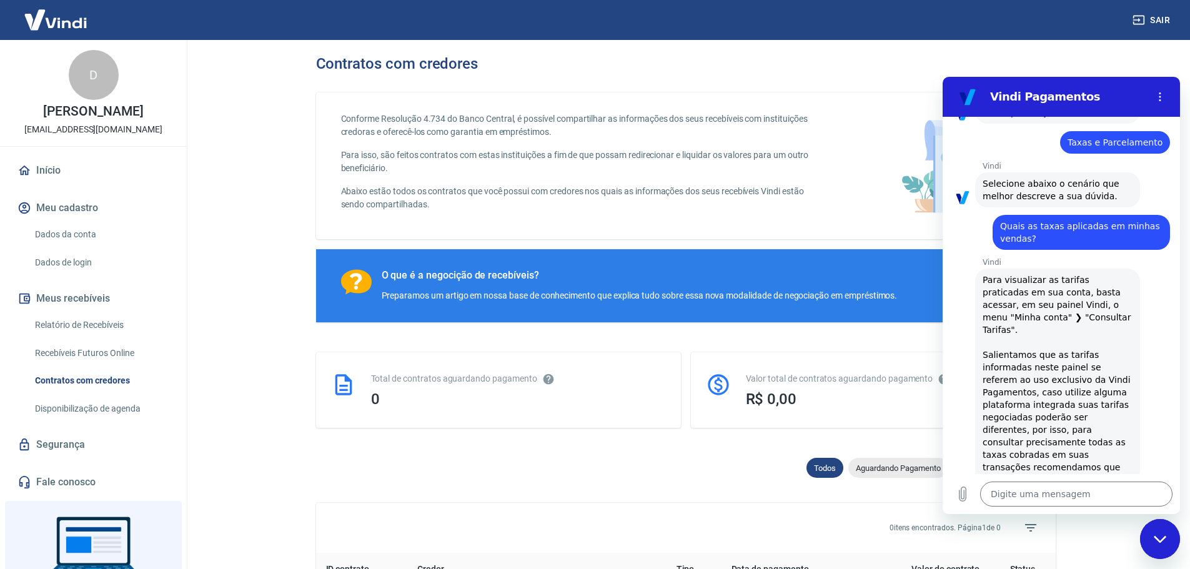
drag, startPoint x: 1179, startPoint y: 544, endPoint x: 1171, endPoint y: 540, distance: 8.7
click at [1179, 544] on button "Fechar janela de mensagens" at bounding box center [1160, 539] width 40 height 40
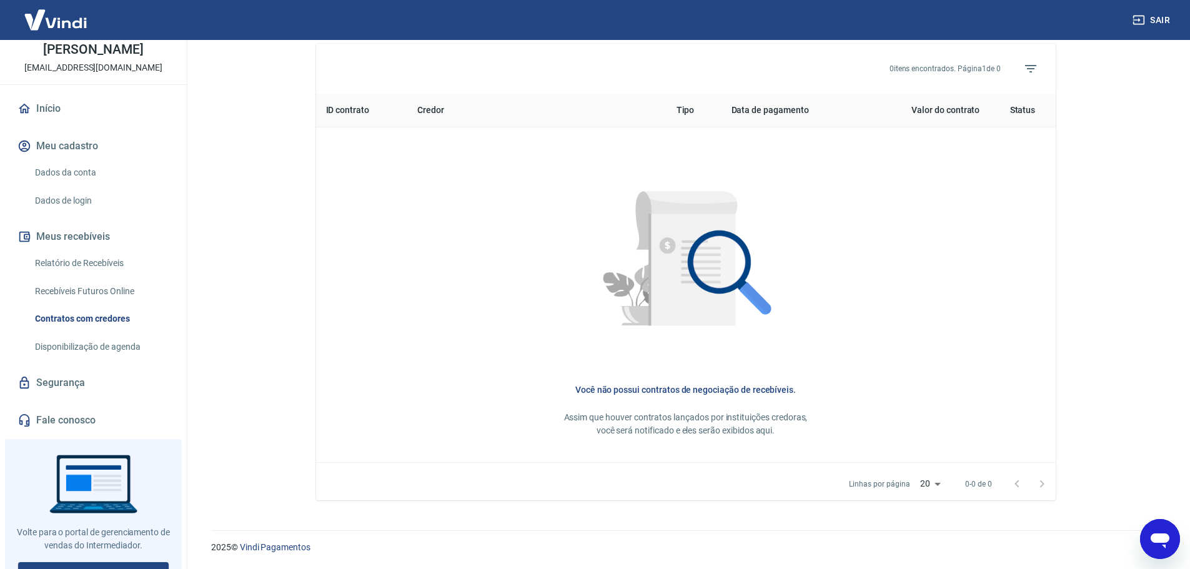
scroll to position [91, 0]
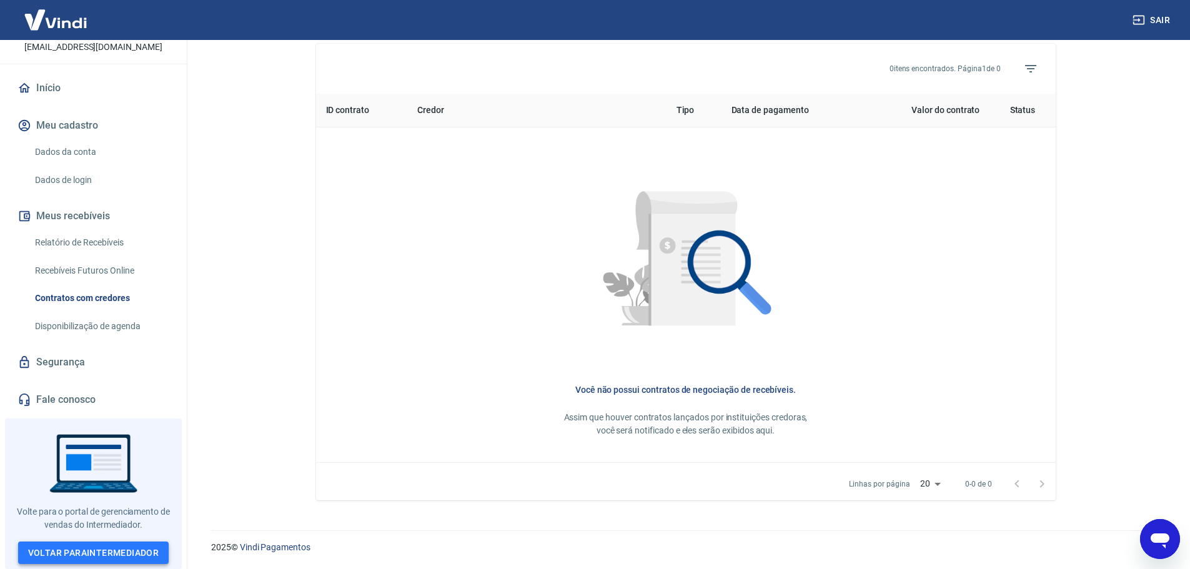
click at [114, 550] on link "Voltar para Intermediador" at bounding box center [93, 553] width 151 height 23
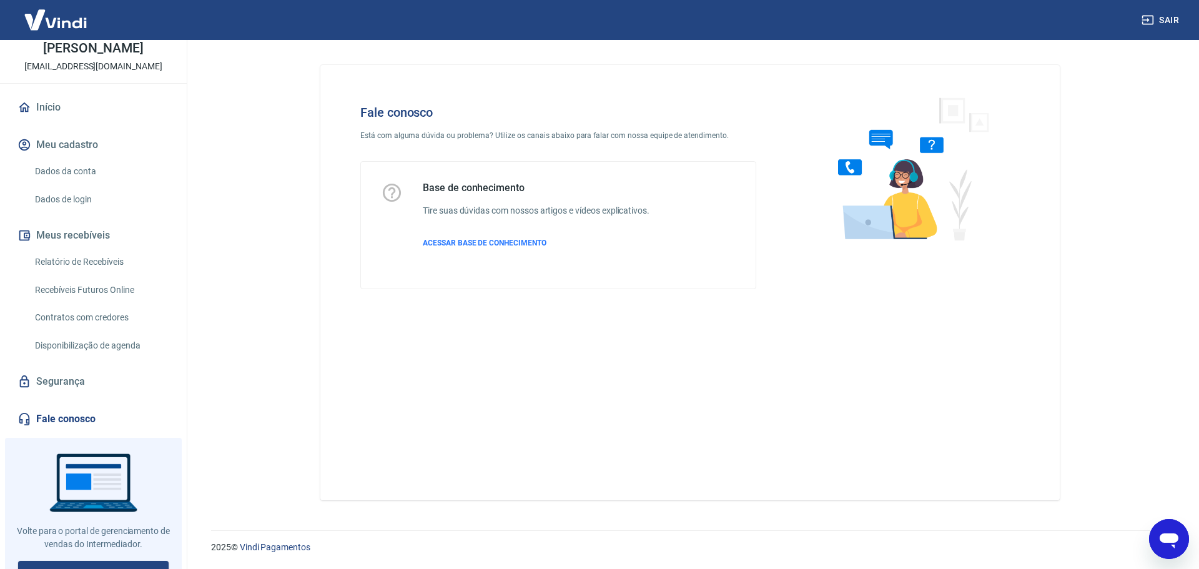
scroll to position [91, 0]
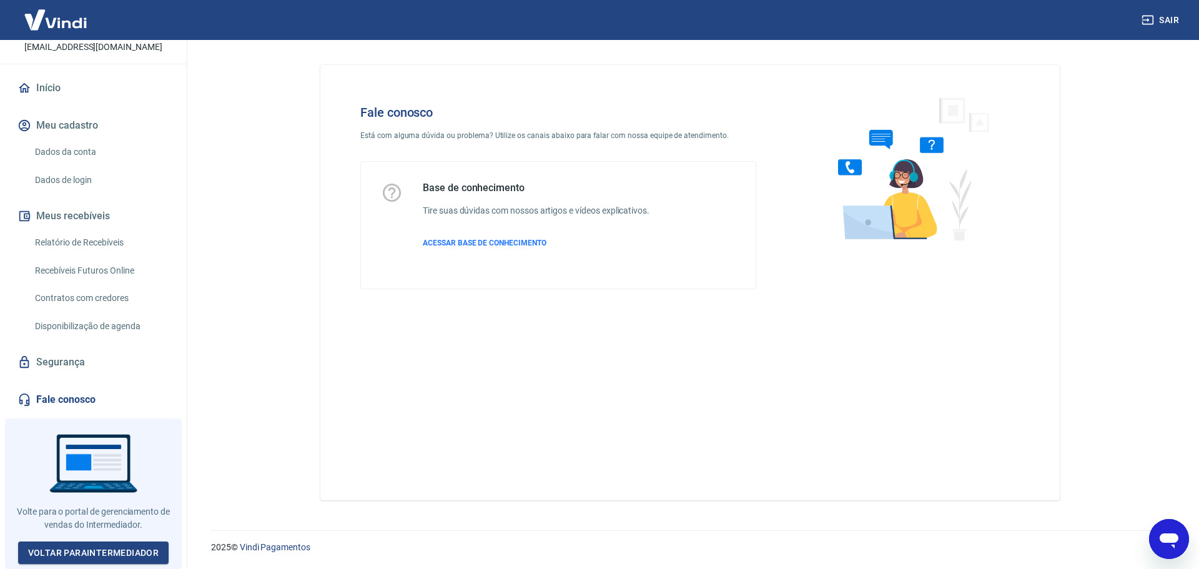
click at [1168, 540] on icon "Abrir janela de mensagens" at bounding box center [1169, 541] width 19 height 15
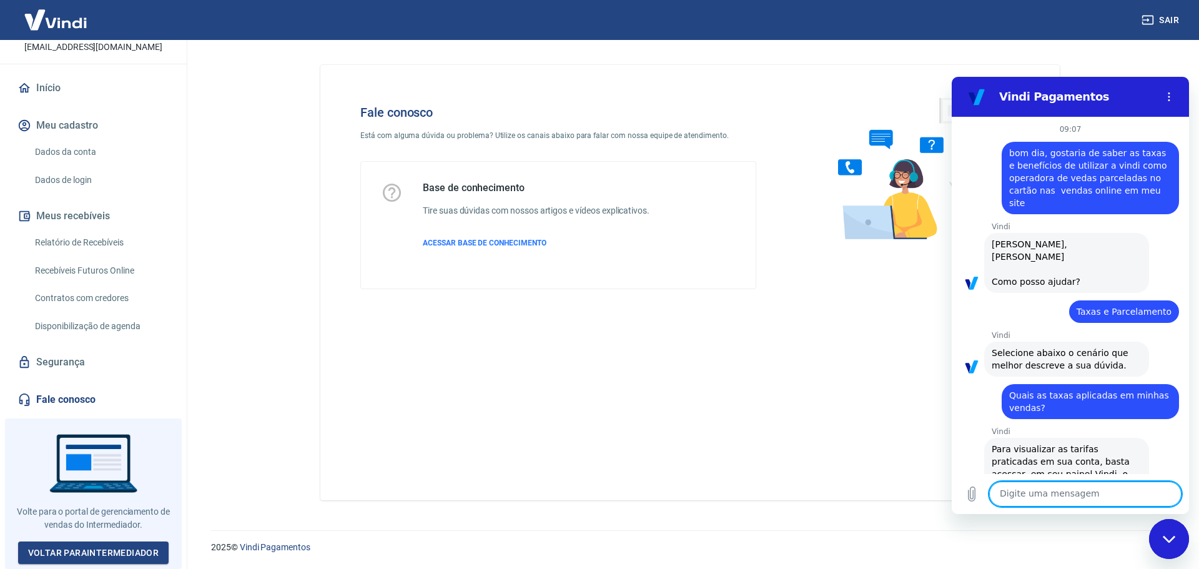
scroll to position [669, 0]
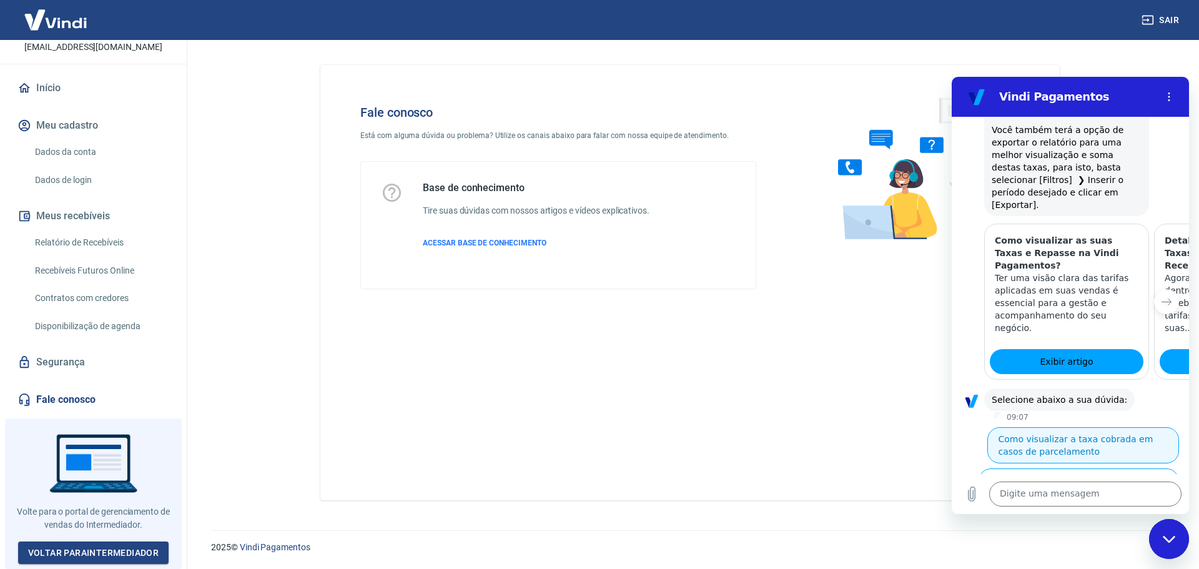
click at [1073, 427] on button "Como visualizar a taxa cobrada em casos de parcelamento" at bounding box center [1084, 445] width 192 height 36
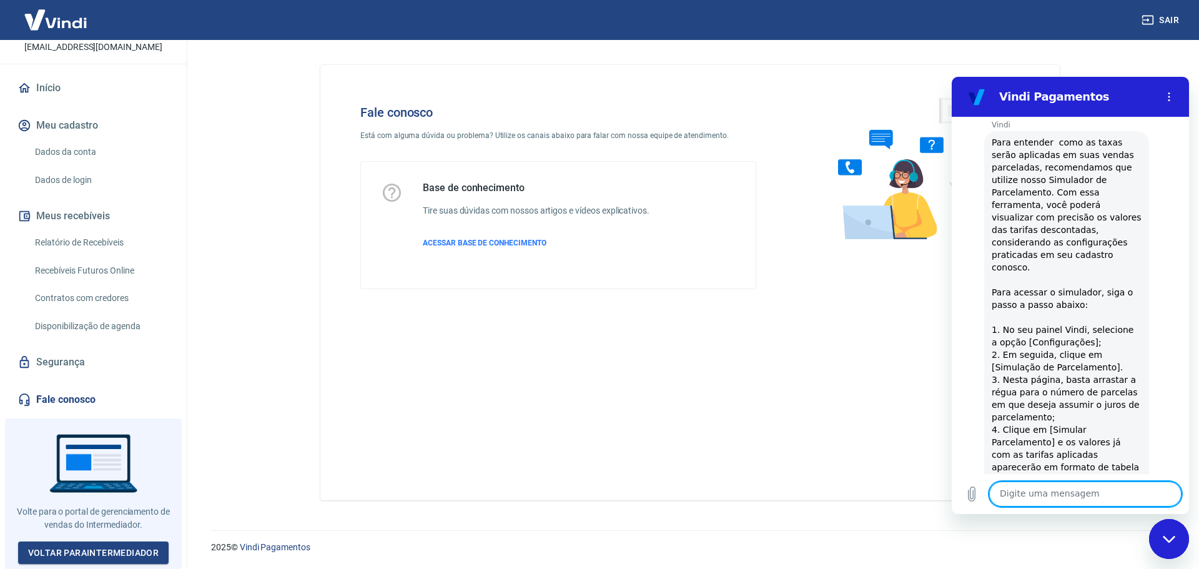
scroll to position [1040, 0]
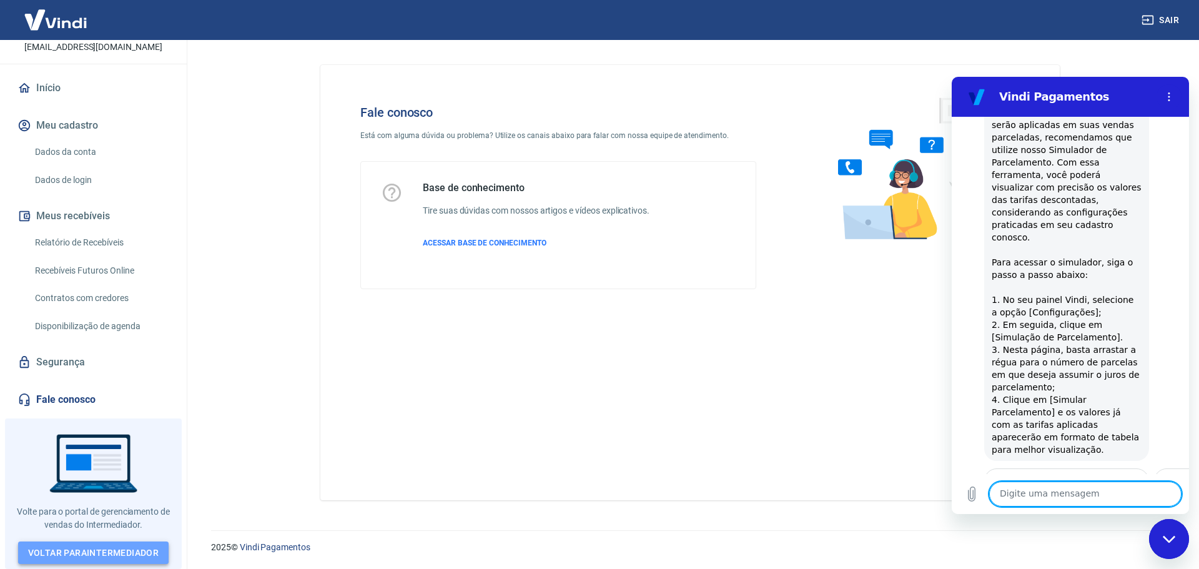
click at [108, 549] on link "Voltar para Intermediador" at bounding box center [93, 553] width 151 height 23
